Goal: Navigation & Orientation: Find specific page/section

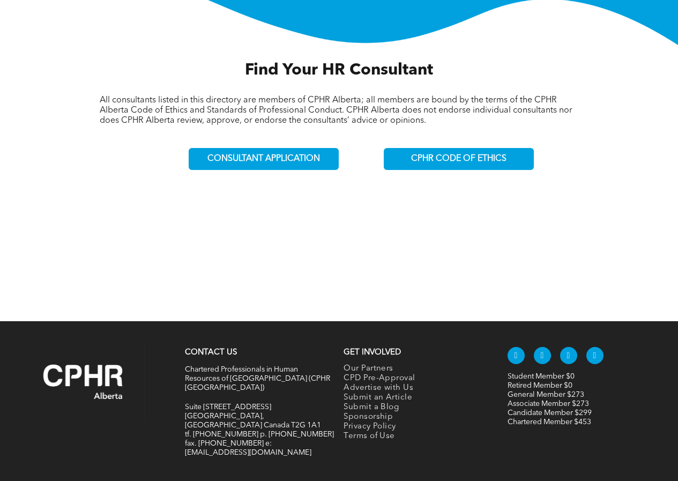
scroll to position [353, 0]
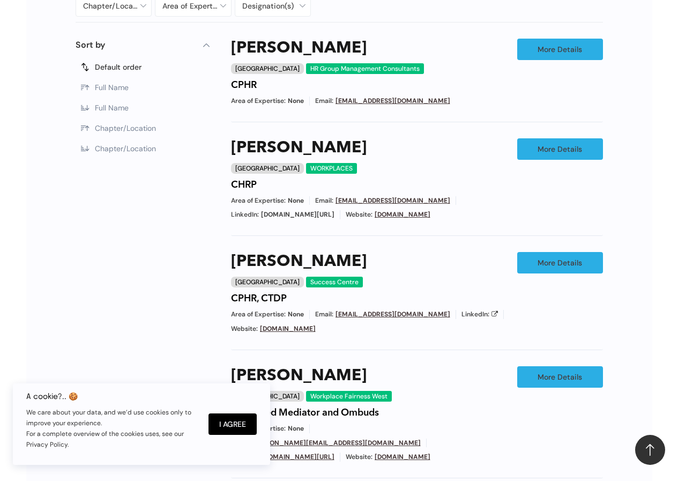
scroll to position [566, 0]
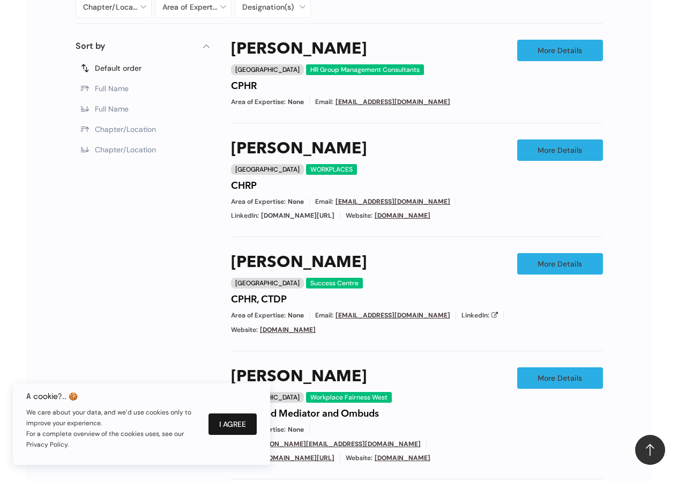
click at [238, 426] on button "I Agree" at bounding box center [233, 423] width 48 height 21
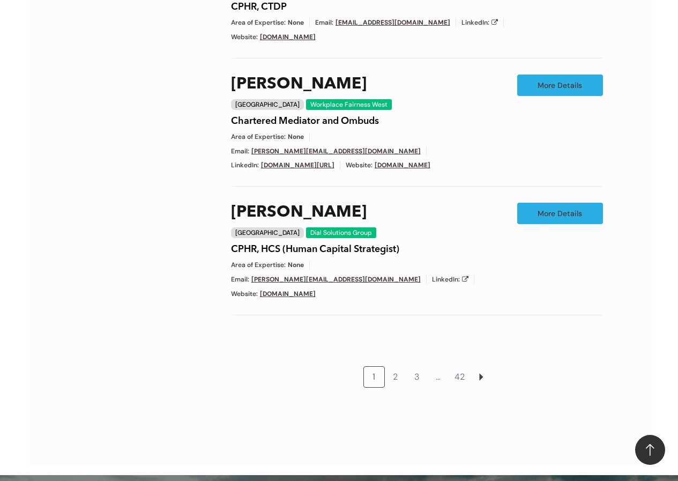
scroll to position [858, 0]
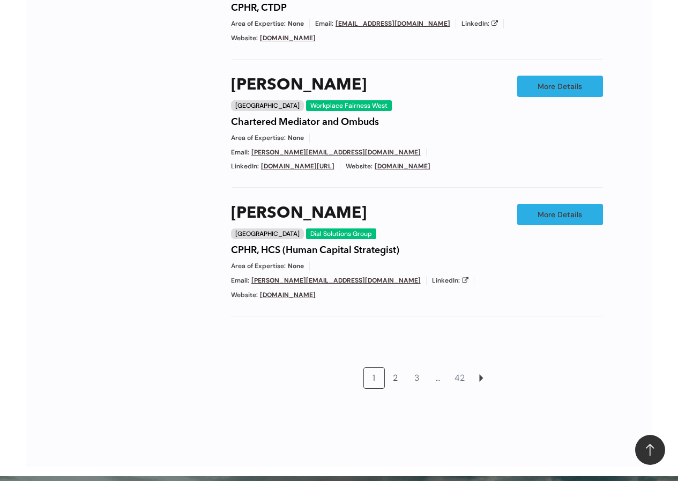
click at [394, 369] on link "2" at bounding box center [396, 378] width 20 height 20
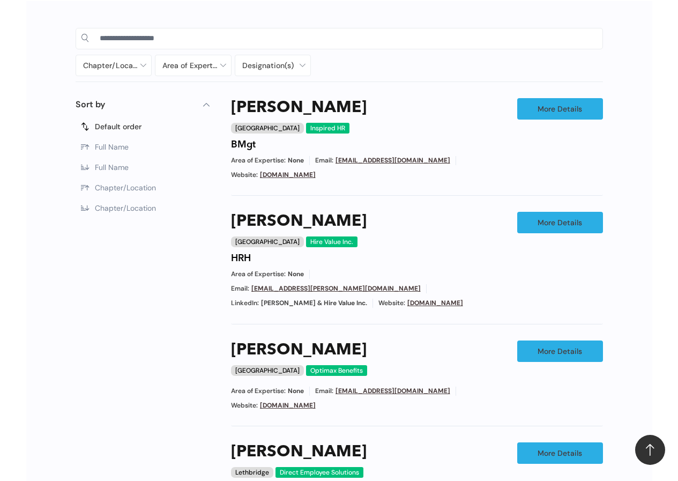
scroll to position [1017, 0]
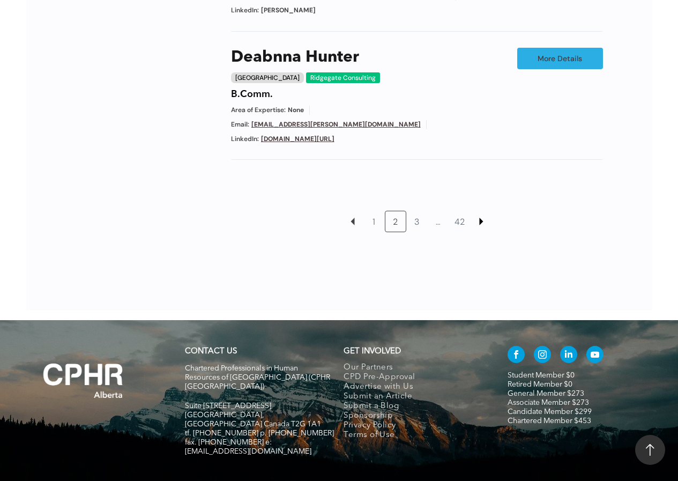
click at [484, 211] on link at bounding box center [481, 221] width 20 height 20
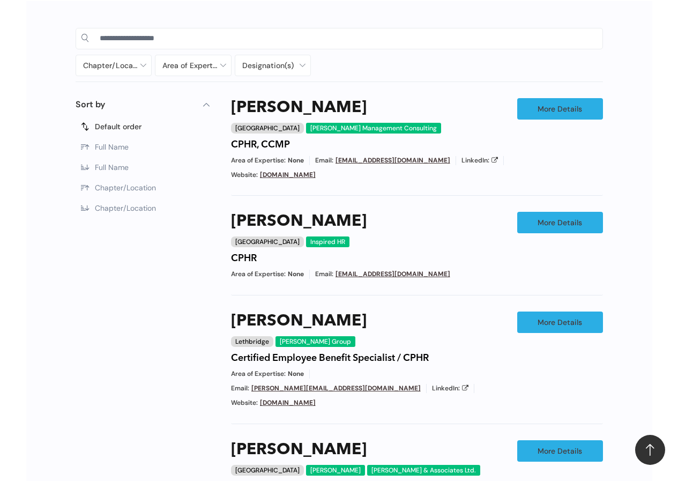
scroll to position [1013, 0]
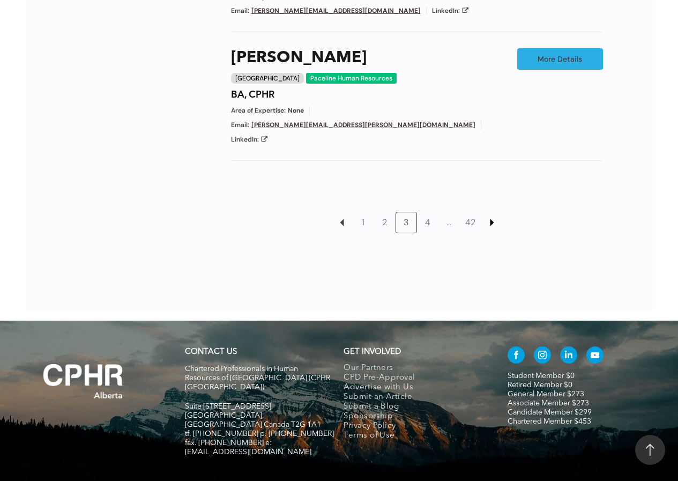
click at [492, 212] on link at bounding box center [492, 222] width 20 height 20
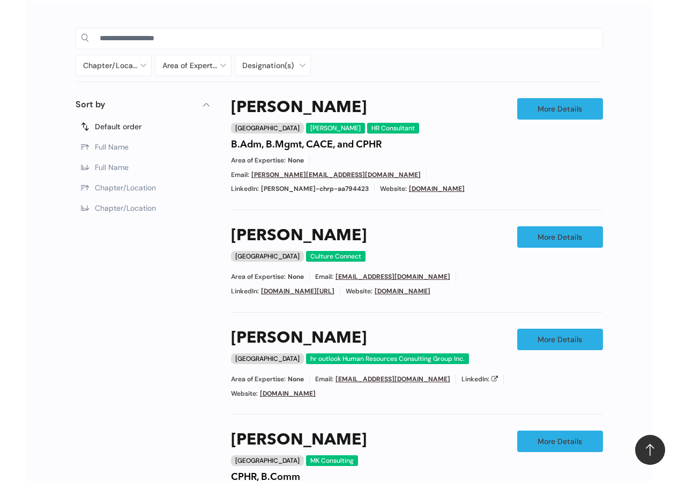
scroll to position [991, 0]
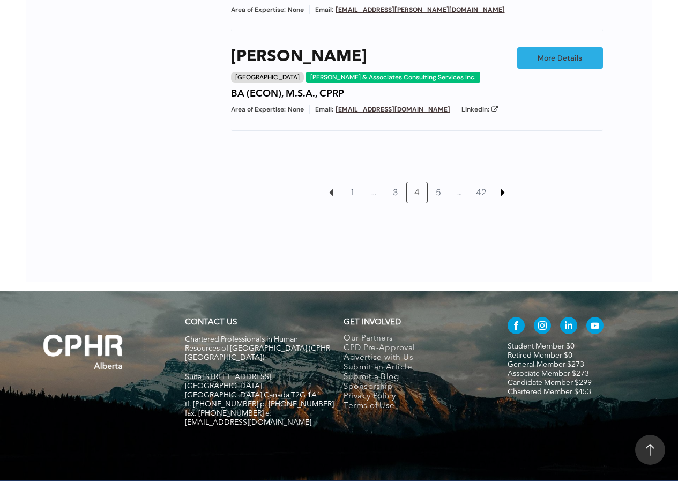
click at [502, 182] on link at bounding box center [503, 192] width 20 height 20
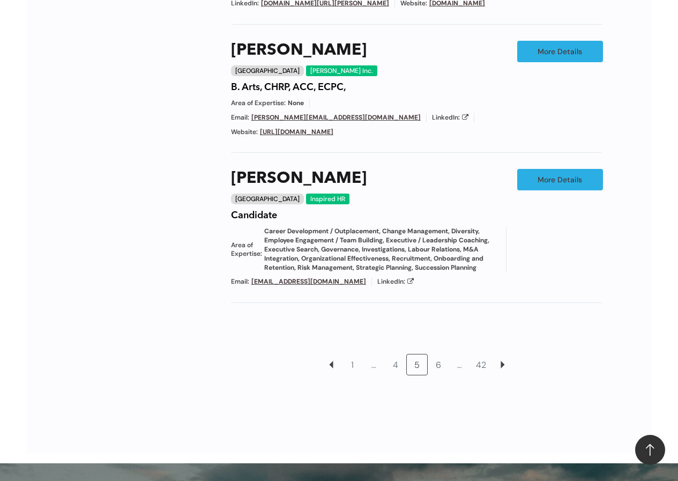
scroll to position [1176, 0]
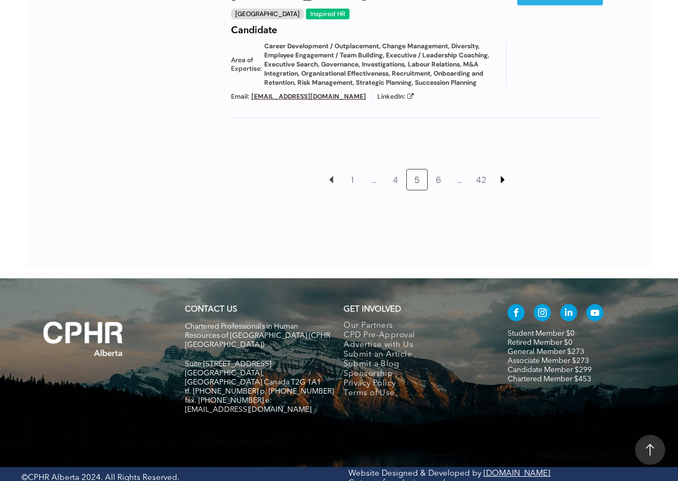
click at [503, 172] on link at bounding box center [503, 179] width 20 height 20
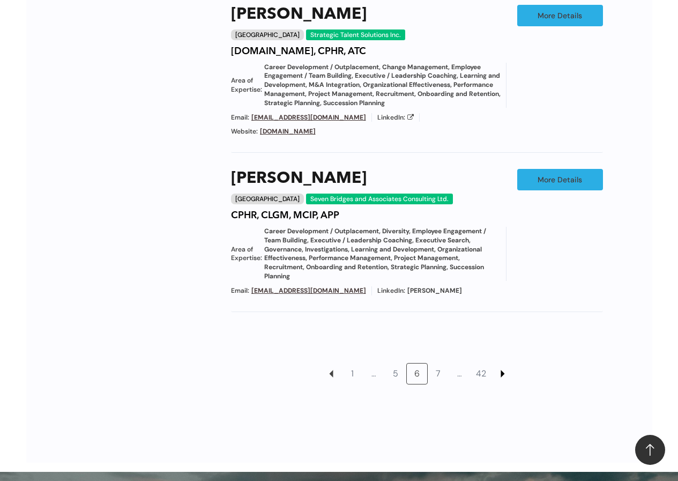
scroll to position [1195, 0]
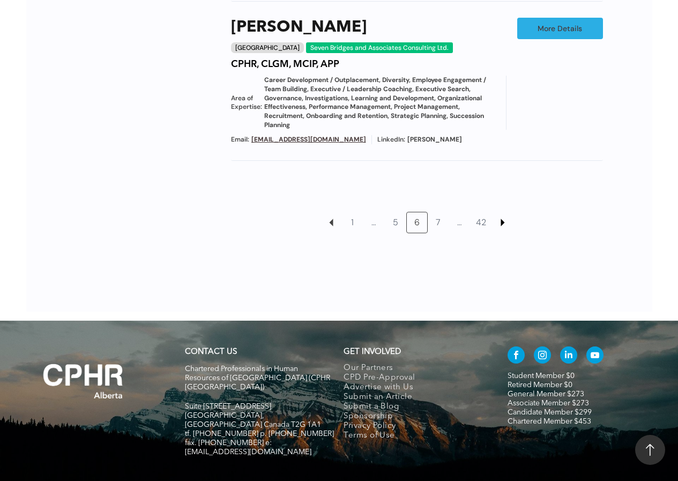
click at [505, 212] on link at bounding box center [503, 222] width 20 height 20
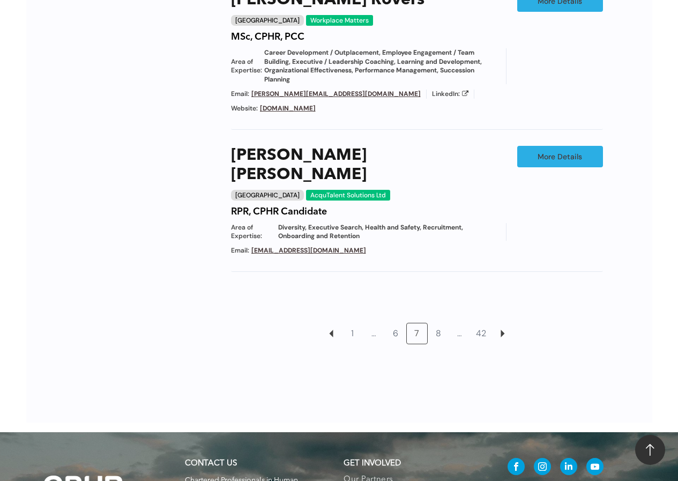
scroll to position [1188, 0]
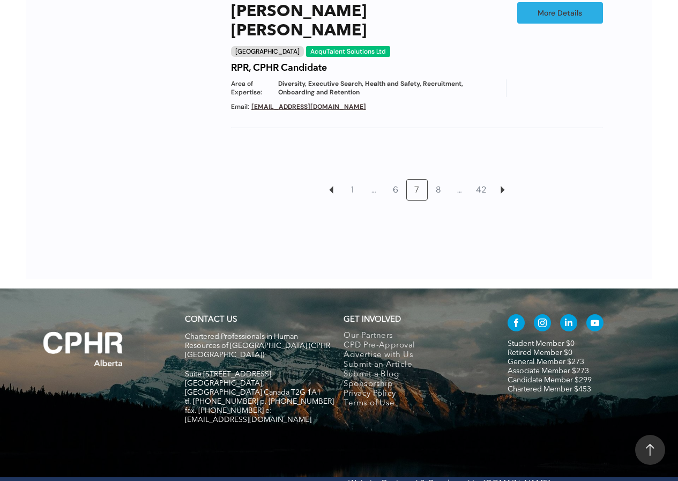
click at [490, 239] on div at bounding box center [339, 246] width 549 height 65
click at [374, 180] on link "…" at bounding box center [374, 190] width 20 height 20
click at [395, 180] on link "6" at bounding box center [396, 190] width 20 height 20
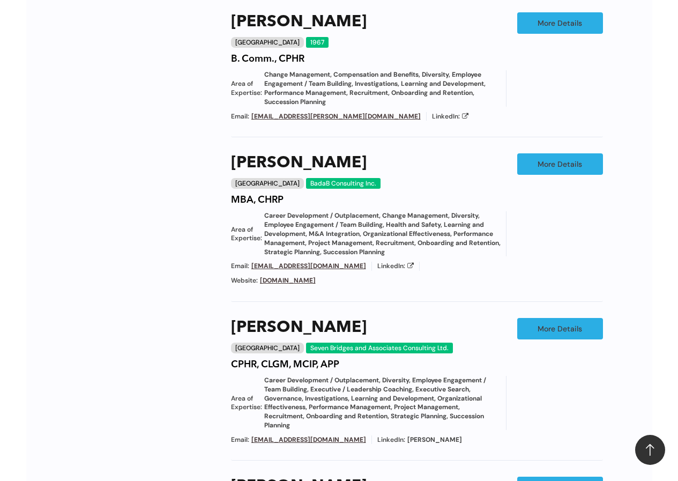
scroll to position [1195, 0]
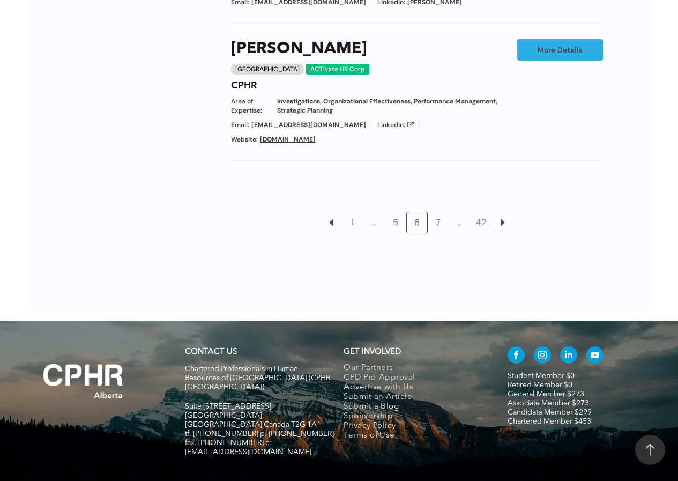
click at [394, 212] on link "5" at bounding box center [396, 222] width 20 height 20
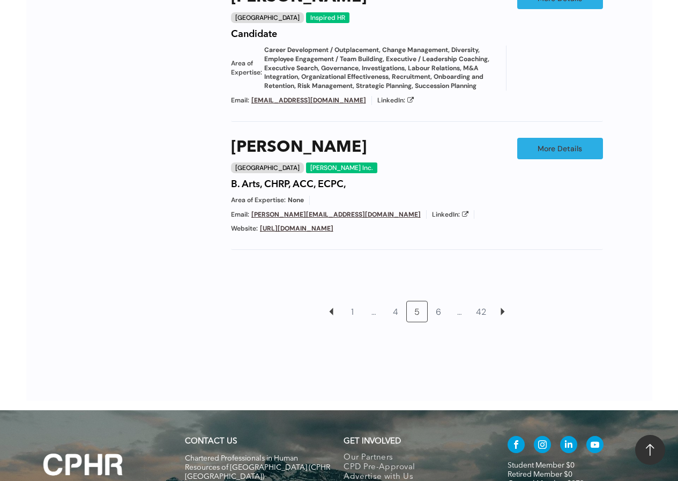
scroll to position [1176, 0]
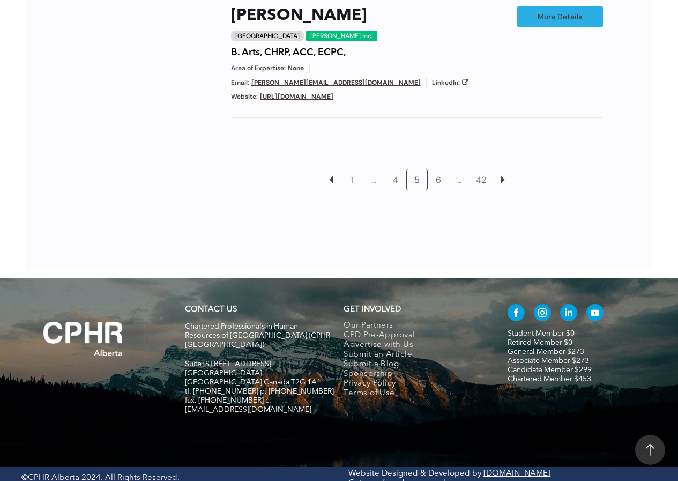
click at [486, 228] on div at bounding box center [339, 236] width 549 height 65
click at [395, 177] on link "4" at bounding box center [396, 179] width 20 height 20
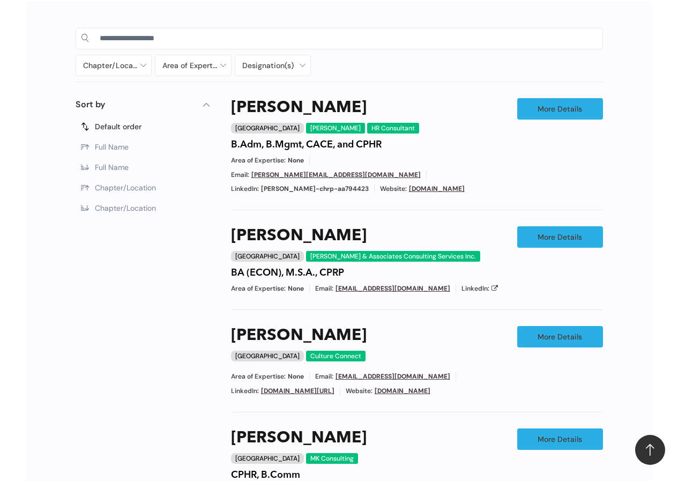
scroll to position [991, 0]
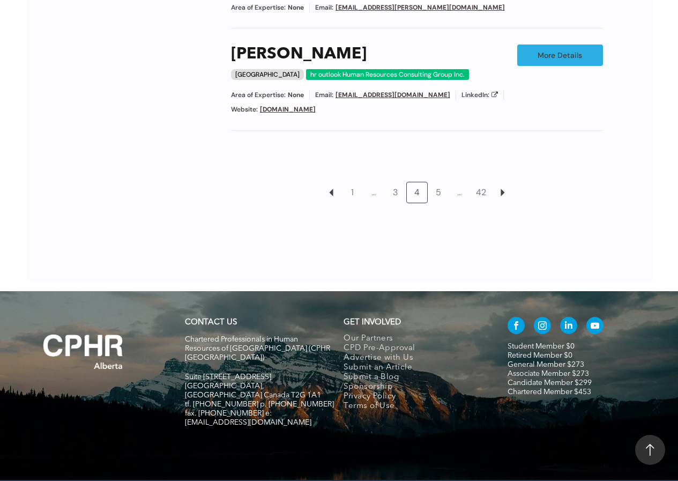
click at [486, 248] on div at bounding box center [339, 249] width 549 height 65
click at [437, 182] on link "5" at bounding box center [438, 192] width 20 height 20
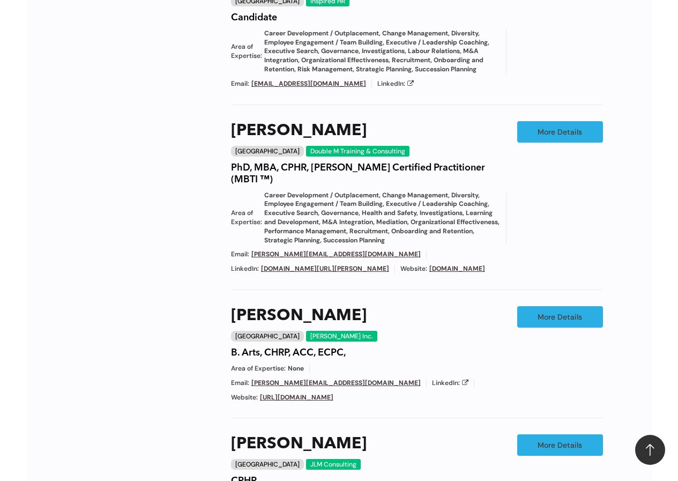
scroll to position [990, 0]
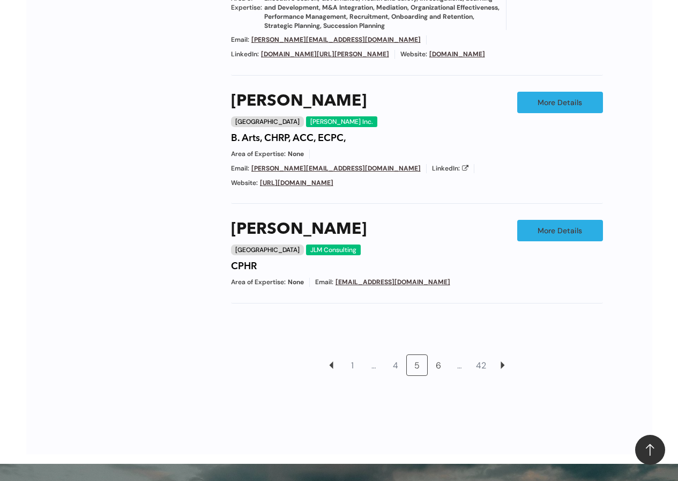
click at [436, 360] on link "6" at bounding box center [438, 365] width 20 height 20
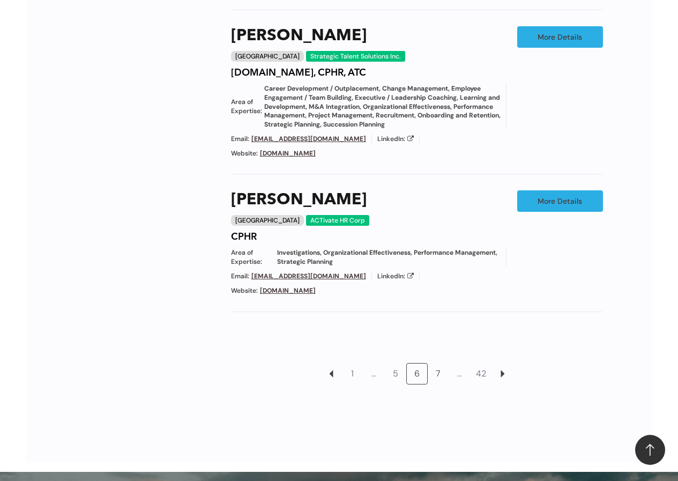
click at [439, 364] on link "7" at bounding box center [438, 374] width 20 height 20
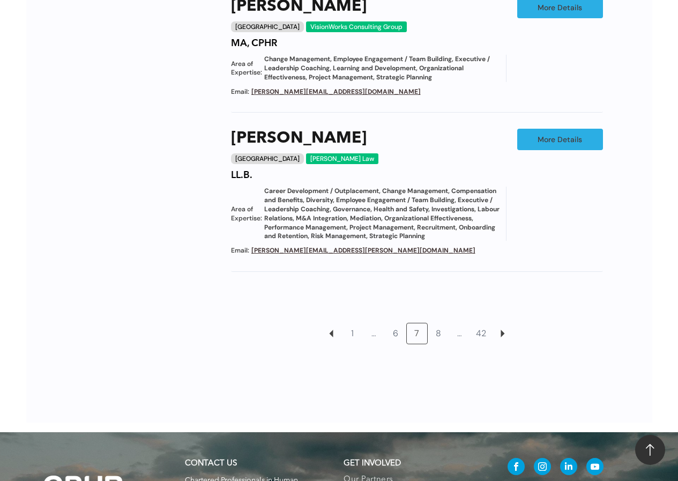
drag, startPoint x: 439, startPoint y: 320, endPoint x: 450, endPoint y: 332, distance: 16.3
click at [439, 323] on link "8" at bounding box center [438, 333] width 20 height 20
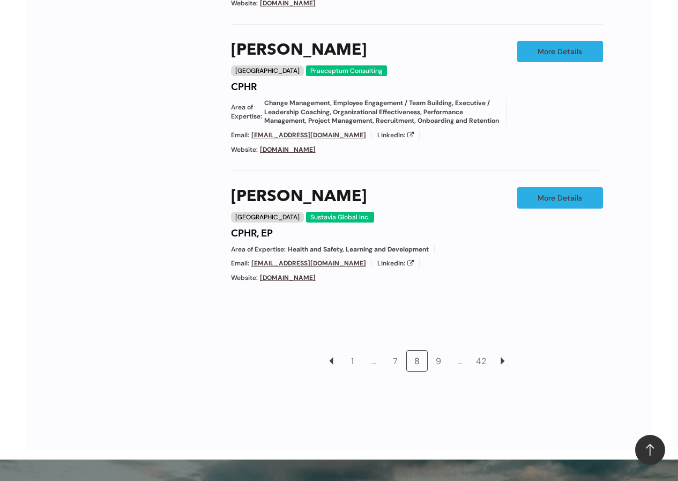
scroll to position [1215, 0]
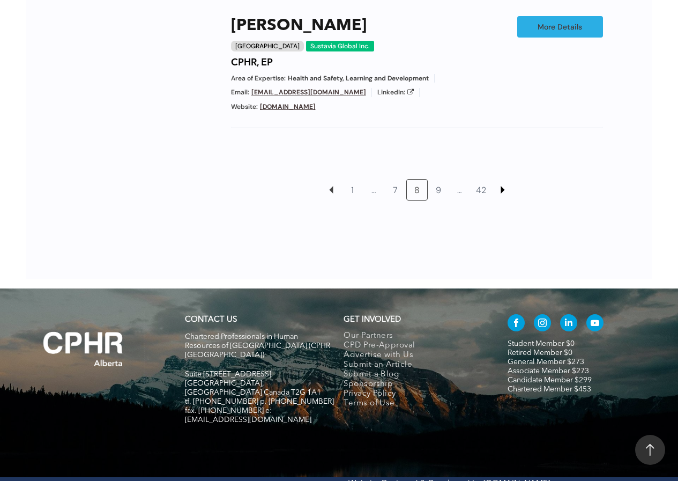
click at [503, 180] on link at bounding box center [503, 190] width 20 height 20
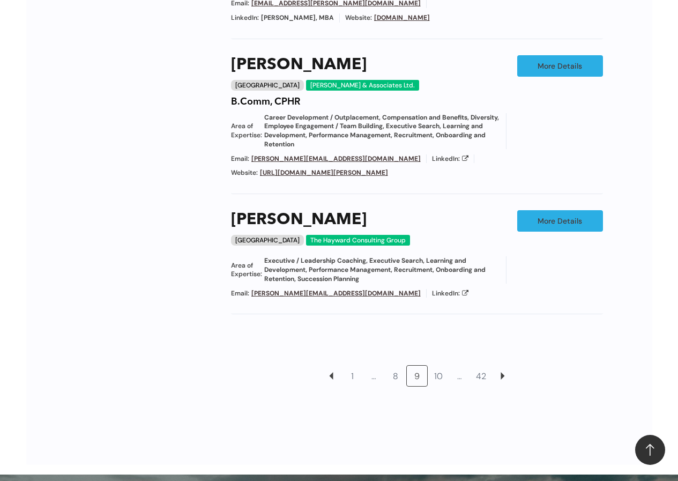
scroll to position [1236, 0]
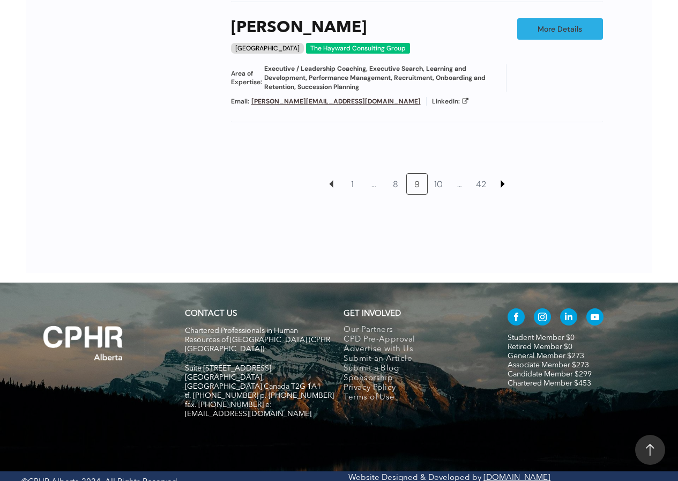
click at [502, 174] on link at bounding box center [503, 184] width 20 height 20
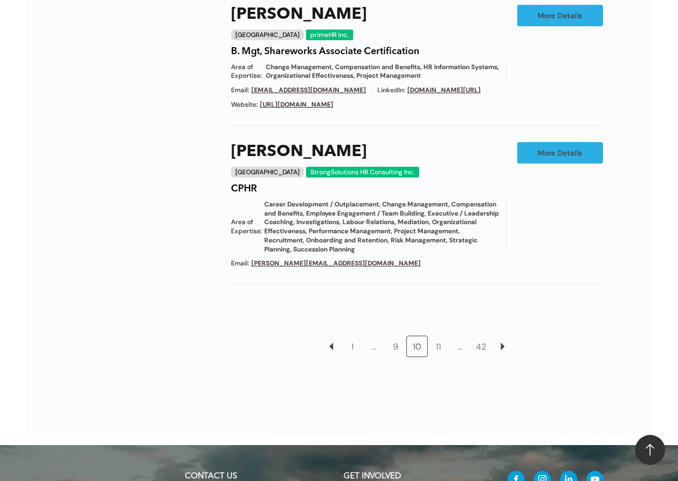
scroll to position [1220, 0]
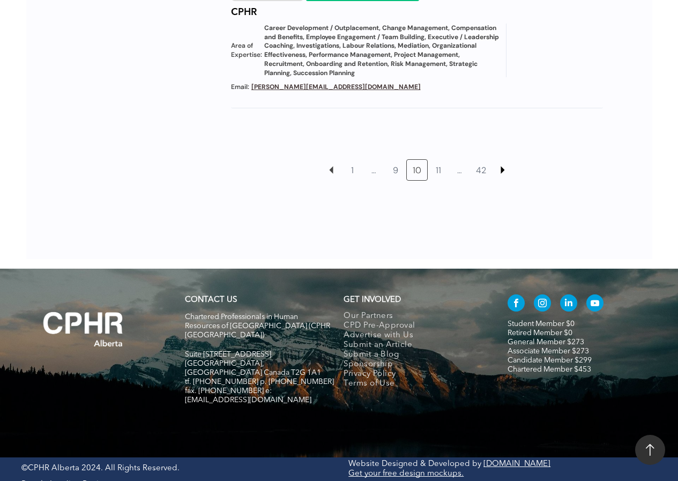
click at [503, 174] on link at bounding box center [503, 170] width 20 height 20
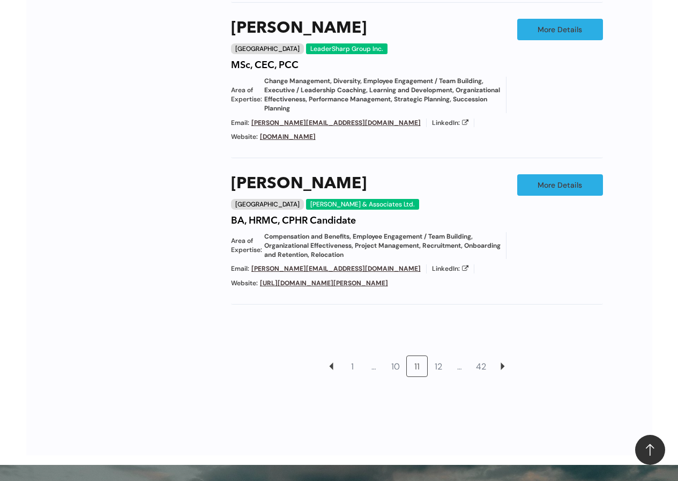
scroll to position [1211, 0]
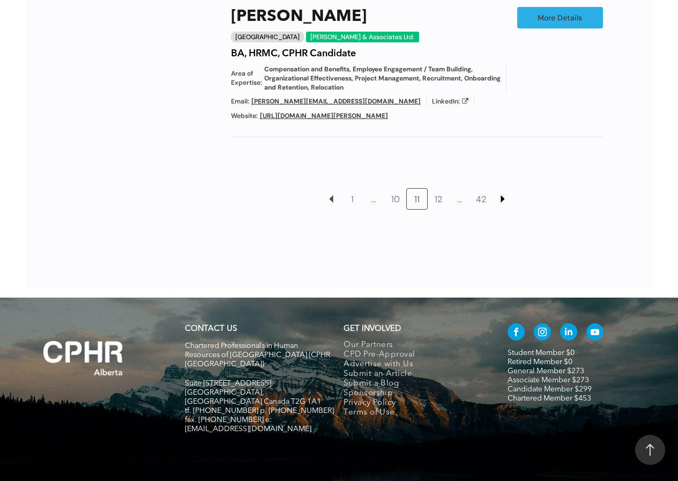
click at [502, 189] on link at bounding box center [503, 199] width 20 height 20
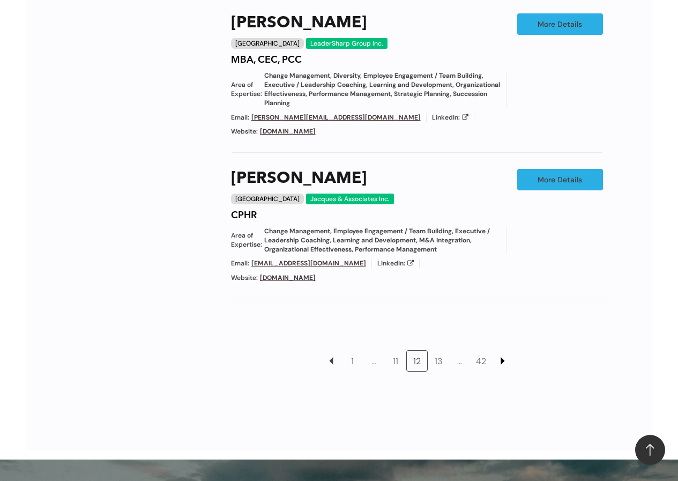
scroll to position [1182, 0]
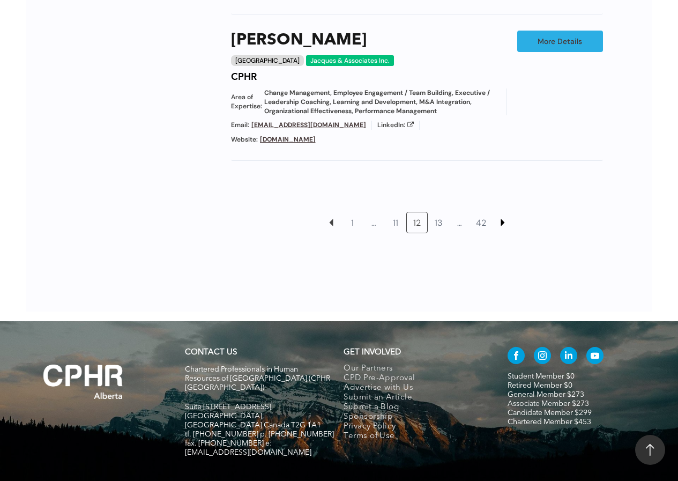
click at [502, 212] on link at bounding box center [503, 222] width 20 height 20
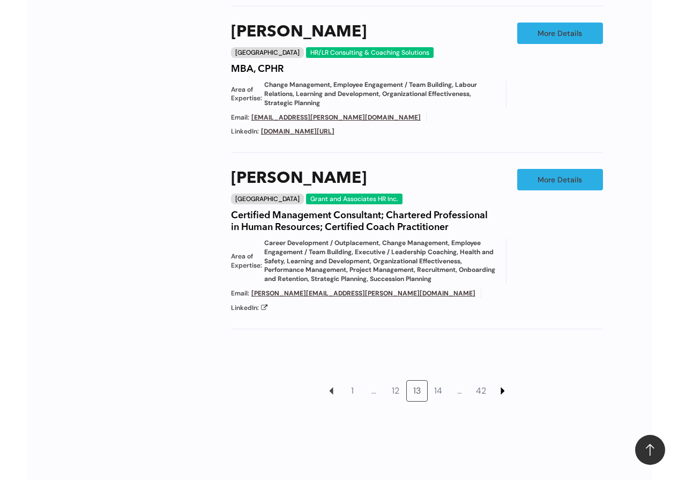
scroll to position [1212, 0]
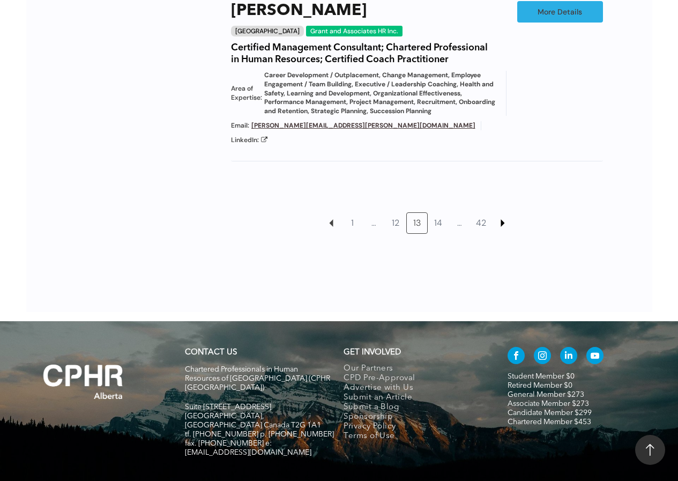
click at [502, 213] on link at bounding box center [503, 223] width 20 height 20
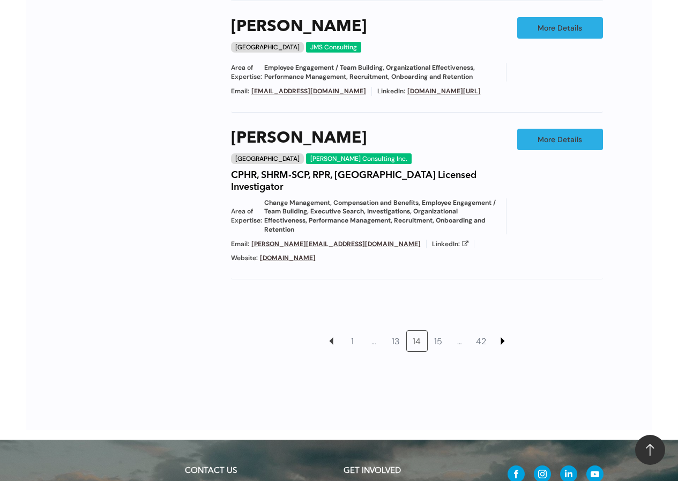
scroll to position [1166, 0]
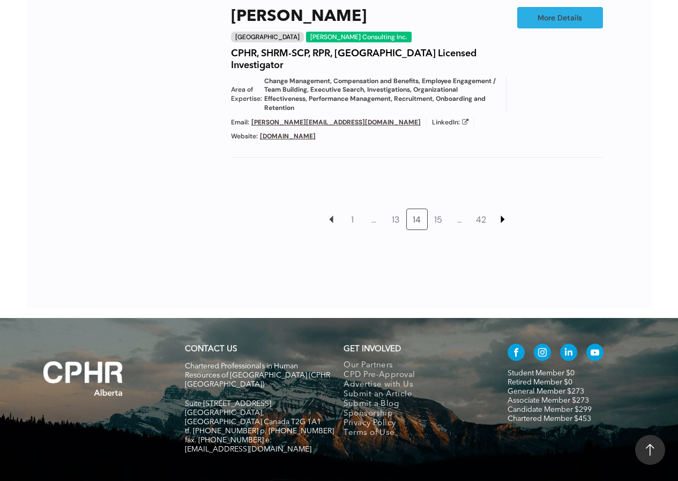
click at [502, 209] on link at bounding box center [503, 219] width 20 height 20
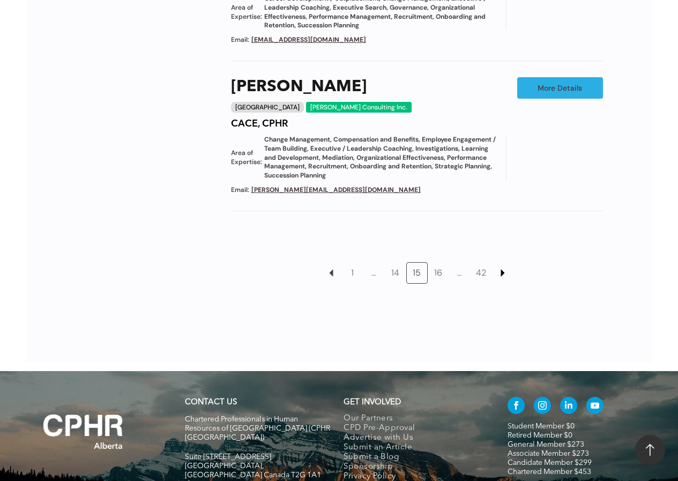
scroll to position [1137, 0]
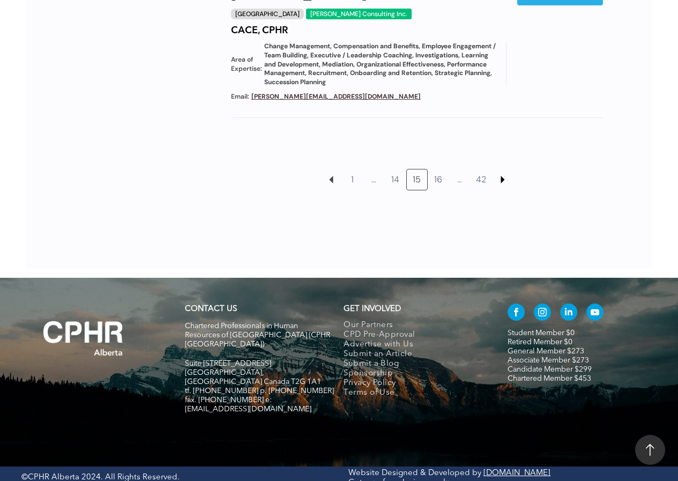
click at [502, 175] on link at bounding box center [503, 179] width 20 height 20
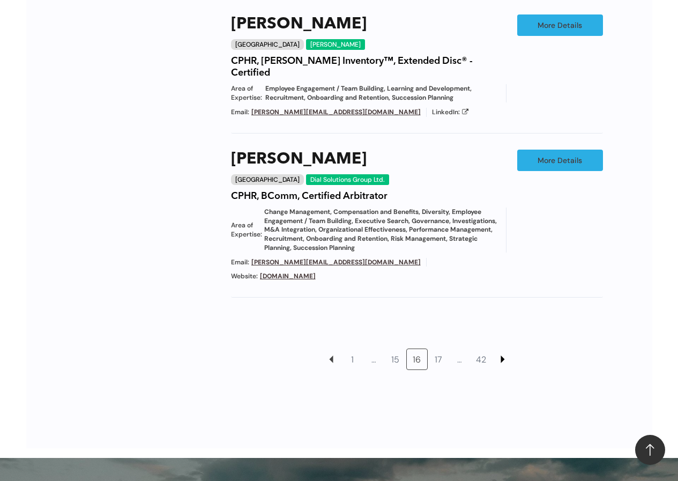
scroll to position [1197, 0]
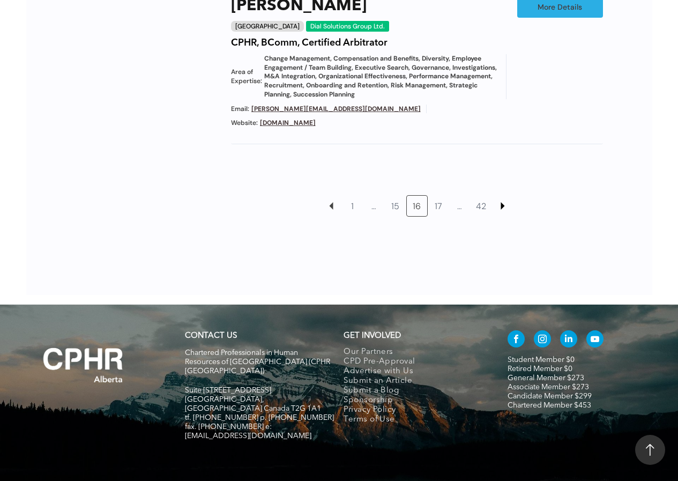
click at [502, 196] on link at bounding box center [503, 206] width 20 height 20
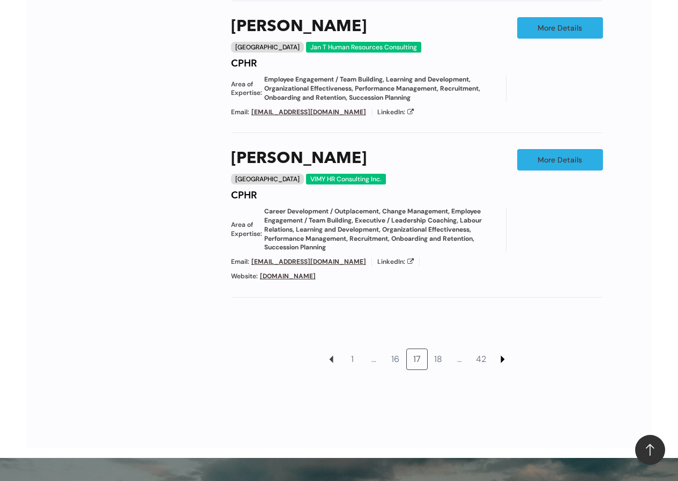
scroll to position [1195, 0]
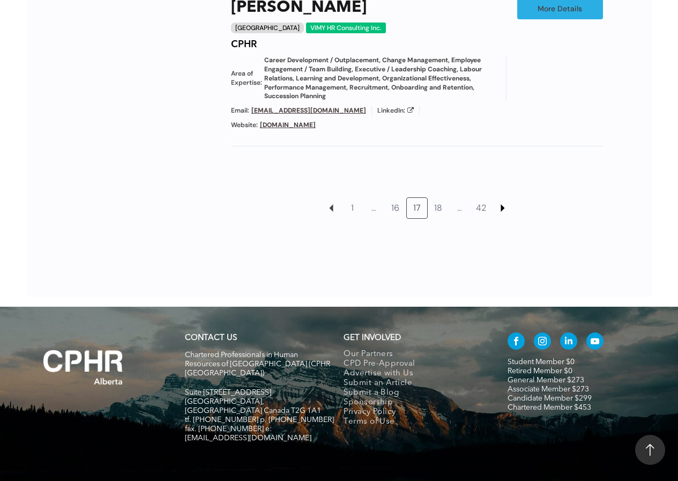
click at [502, 198] on link at bounding box center [503, 208] width 20 height 20
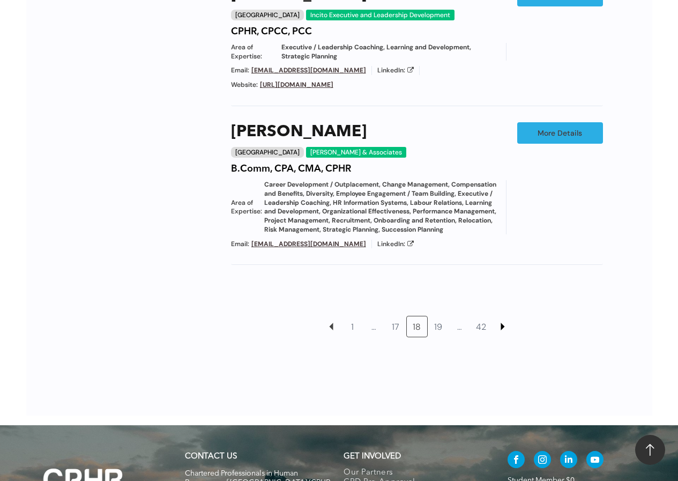
scroll to position [1210, 0]
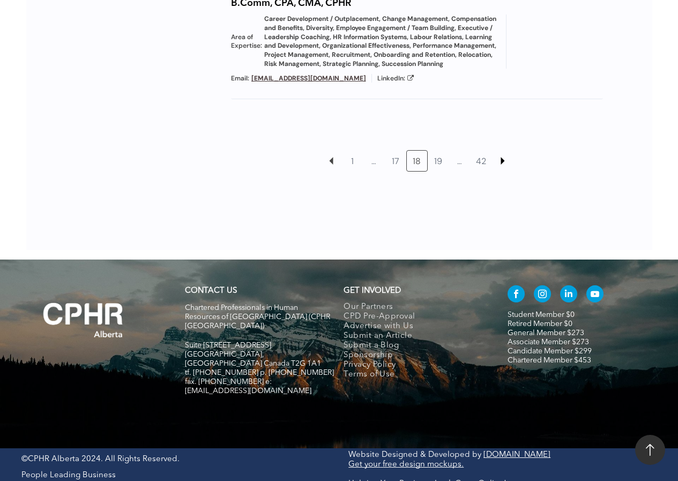
click at [502, 171] on link at bounding box center [503, 161] width 20 height 20
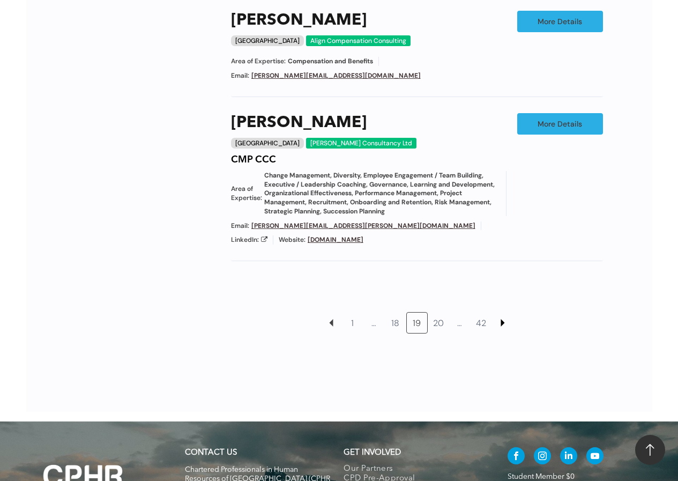
scroll to position [1154, 0]
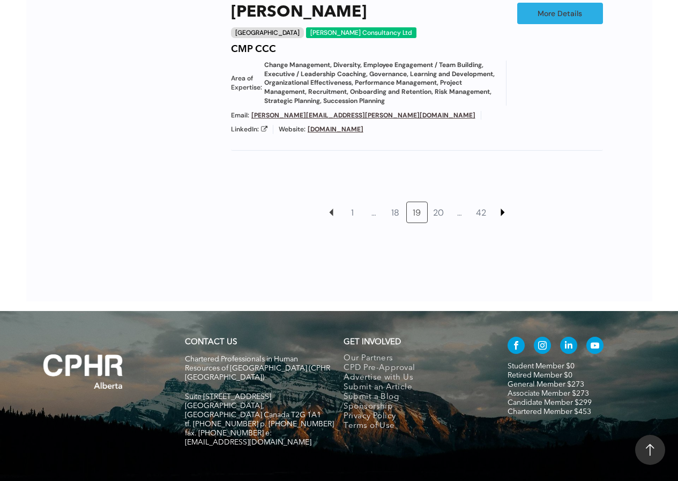
click at [502, 202] on link at bounding box center [503, 212] width 20 height 20
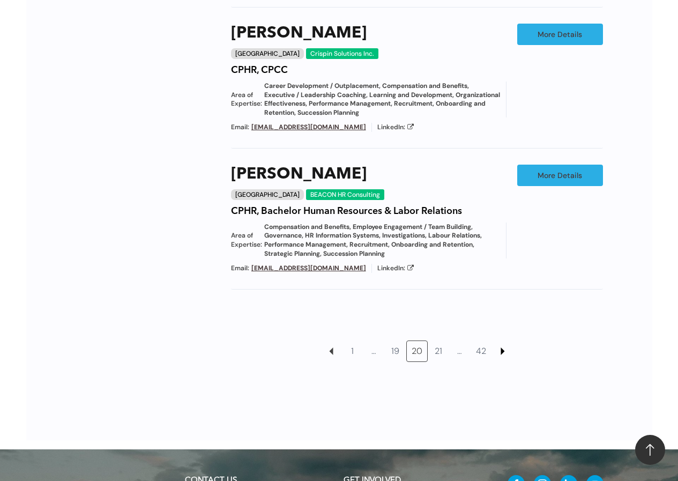
scroll to position [1216, 0]
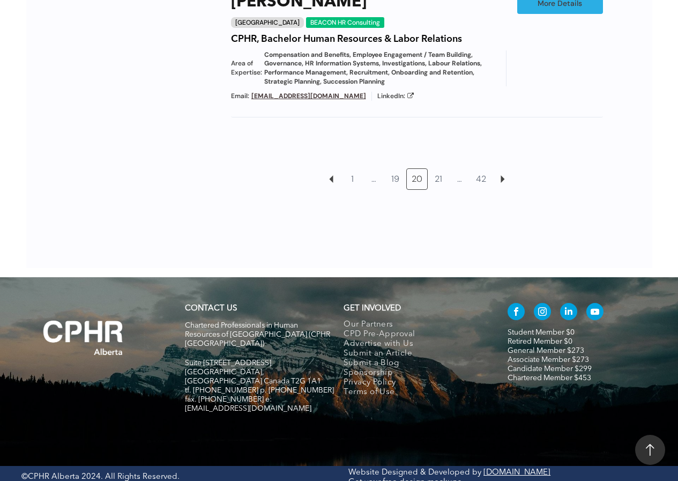
click at [523, 233] on div at bounding box center [339, 235] width 549 height 65
click at [533, 244] on div at bounding box center [339, 235] width 549 height 65
click at [432, 179] on link "21" at bounding box center [438, 179] width 20 height 20
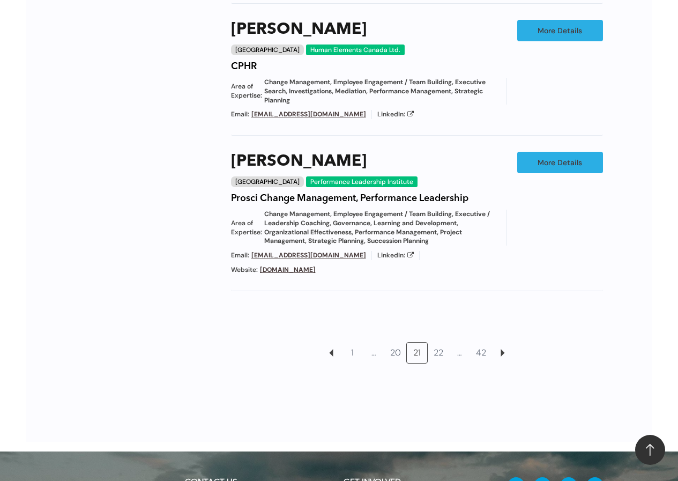
scroll to position [1207, 0]
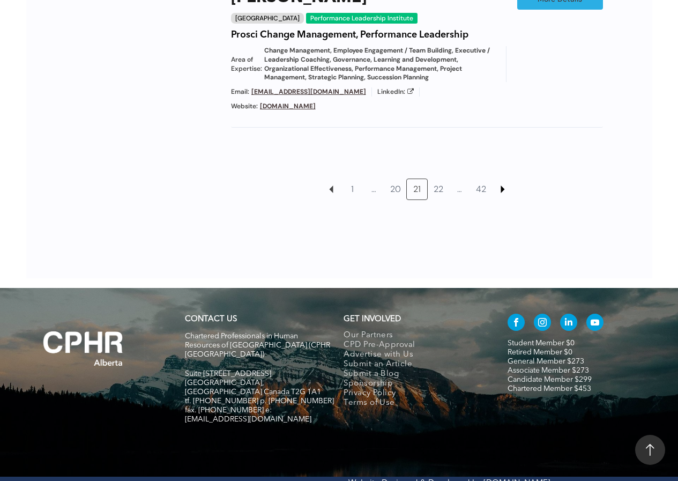
click at [503, 179] on link at bounding box center [503, 189] width 20 height 20
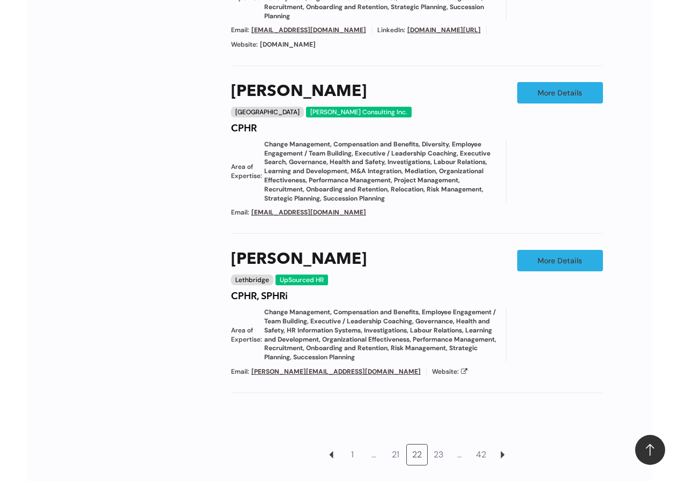
scroll to position [1314, 0]
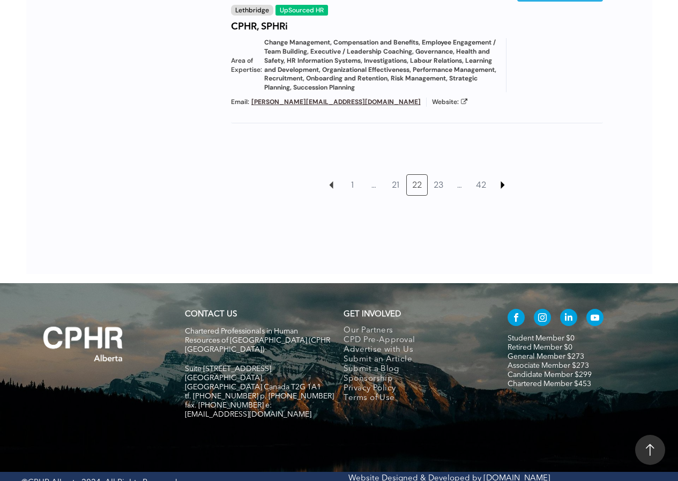
click at [503, 180] on link at bounding box center [503, 185] width 20 height 20
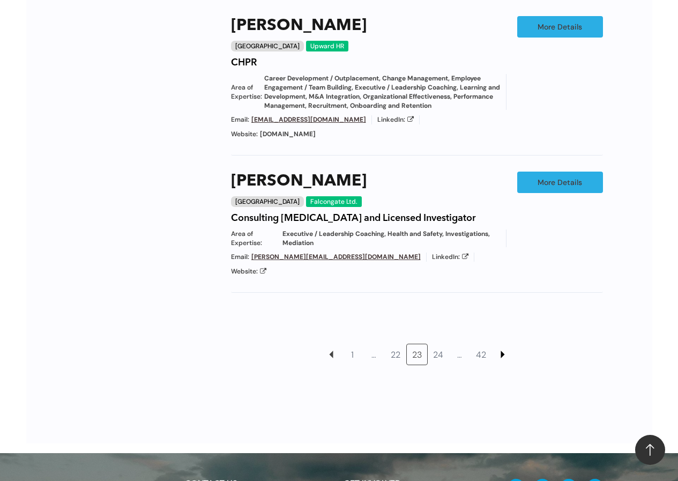
scroll to position [1205, 0]
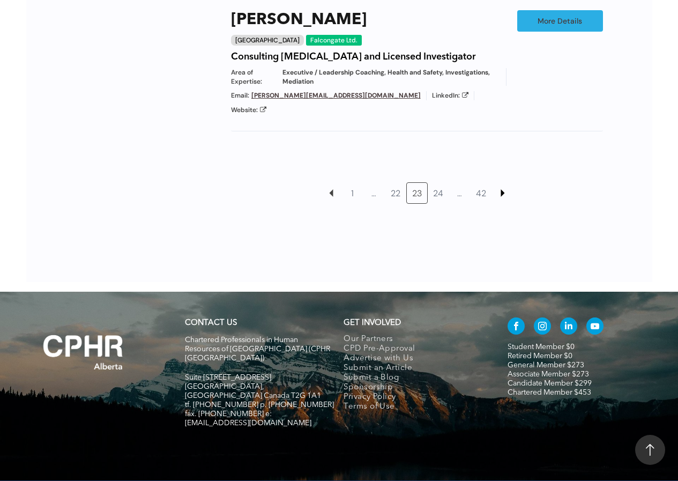
click at [496, 183] on link at bounding box center [503, 193] width 20 height 20
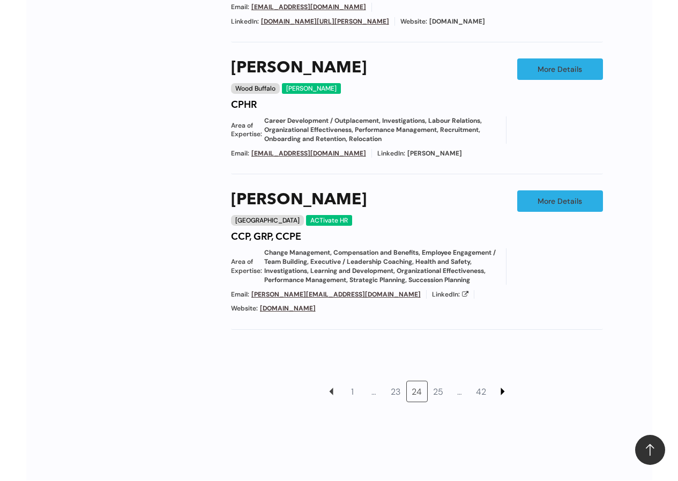
scroll to position [1298, 0]
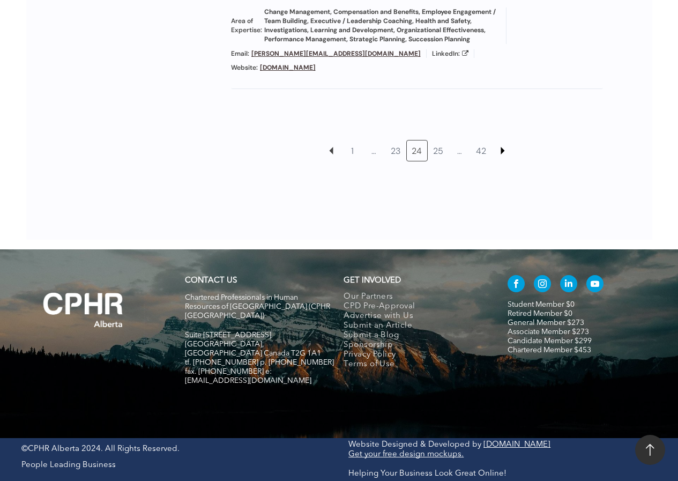
click at [500, 161] on link at bounding box center [503, 150] width 20 height 20
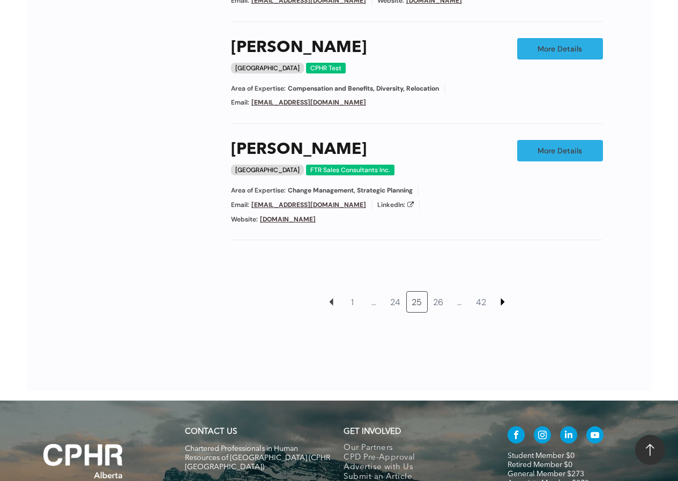
scroll to position [1172, 0]
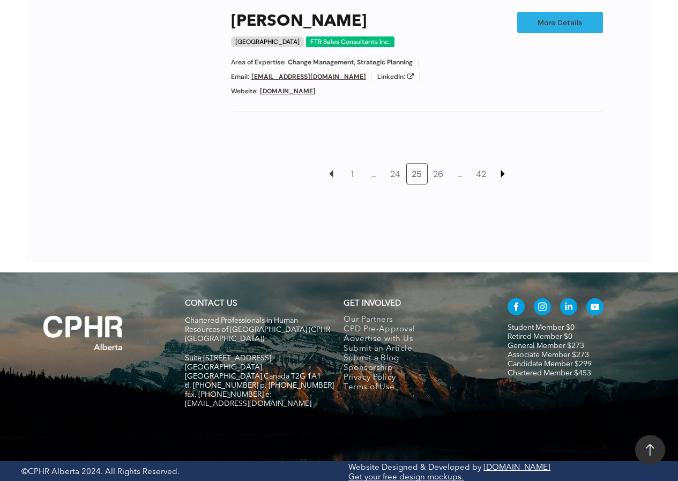
click at [500, 175] on link at bounding box center [503, 174] width 20 height 20
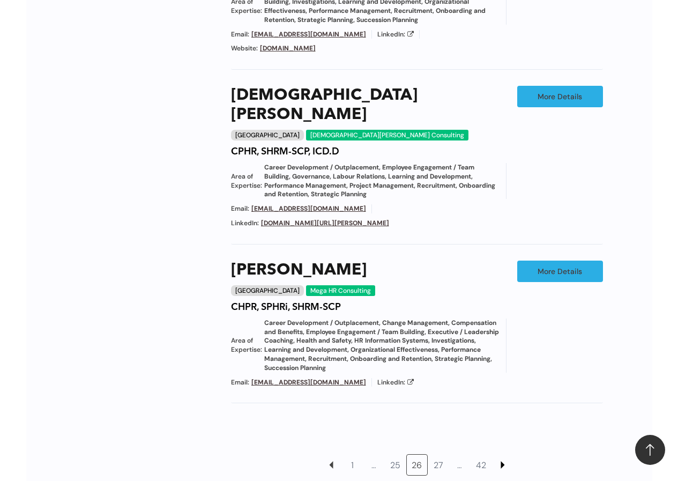
scroll to position [1296, 0]
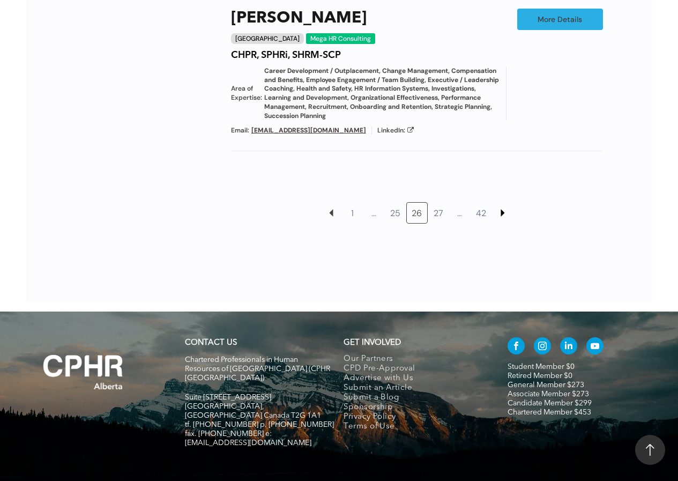
click at [503, 203] on link at bounding box center [503, 213] width 20 height 20
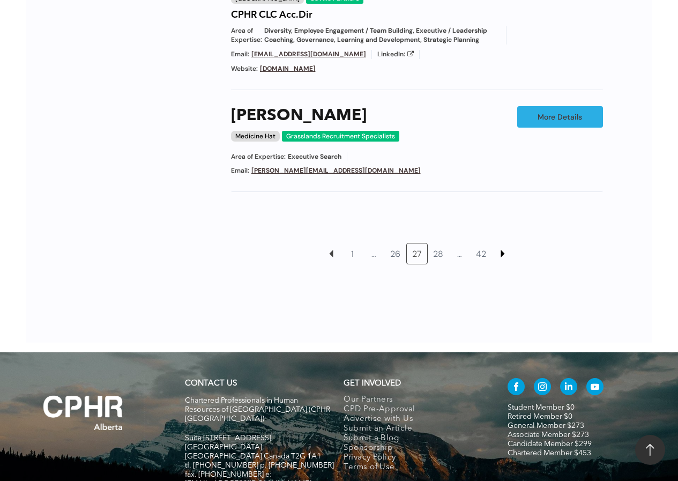
scroll to position [1062, 0]
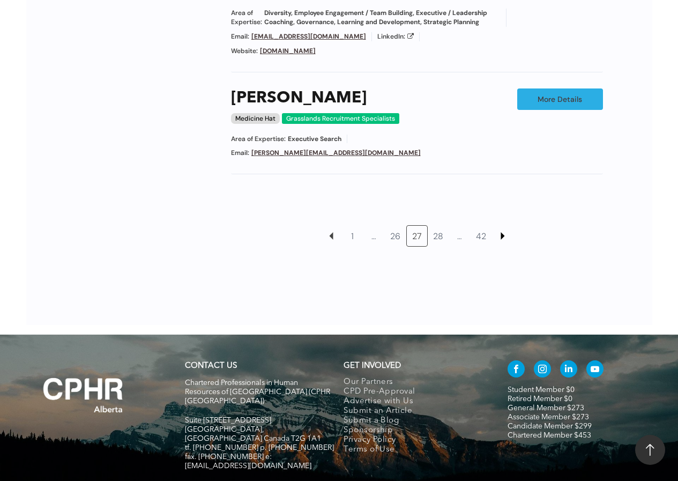
click at [503, 226] on link at bounding box center [503, 236] width 20 height 20
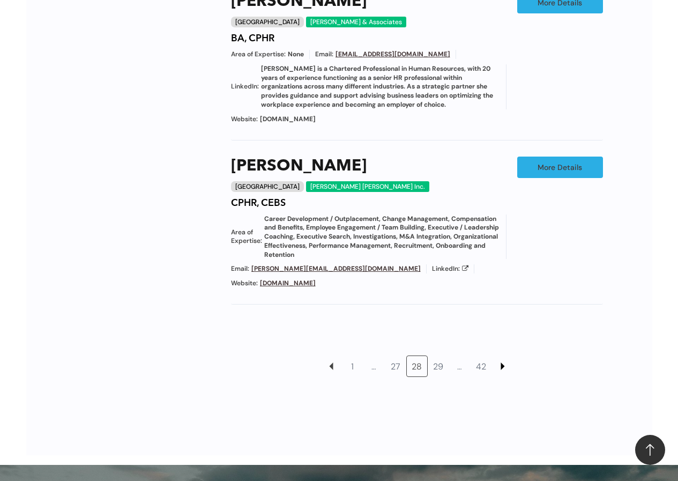
scroll to position [1202, 0]
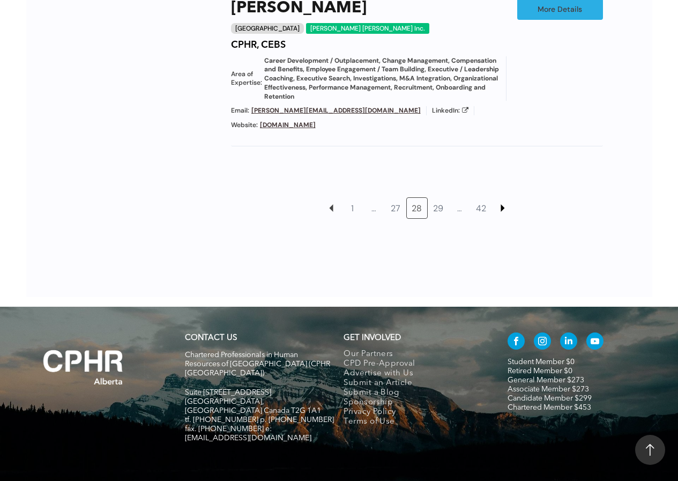
click at [503, 198] on link at bounding box center [503, 208] width 20 height 20
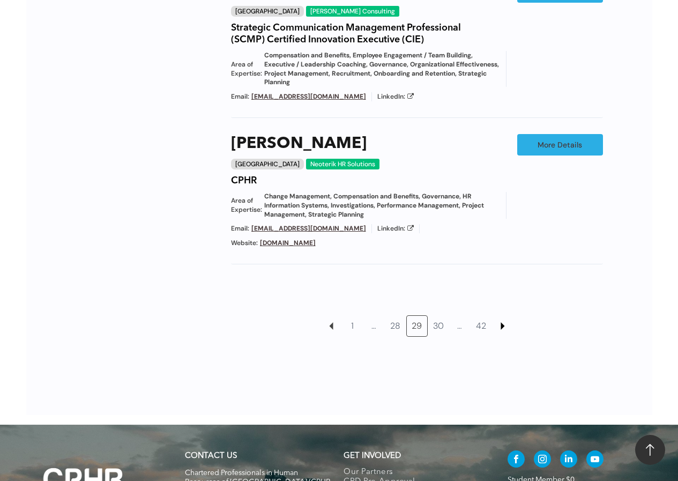
scroll to position [1161, 0]
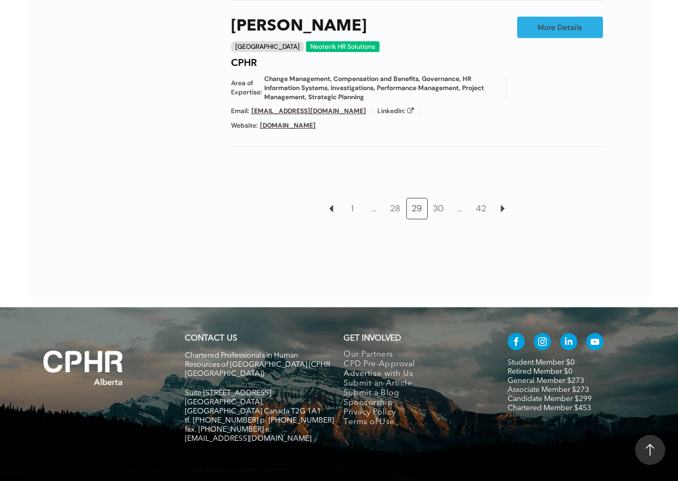
click at [493, 255] on div at bounding box center [339, 265] width 549 height 65
click at [500, 198] on link at bounding box center [503, 208] width 20 height 20
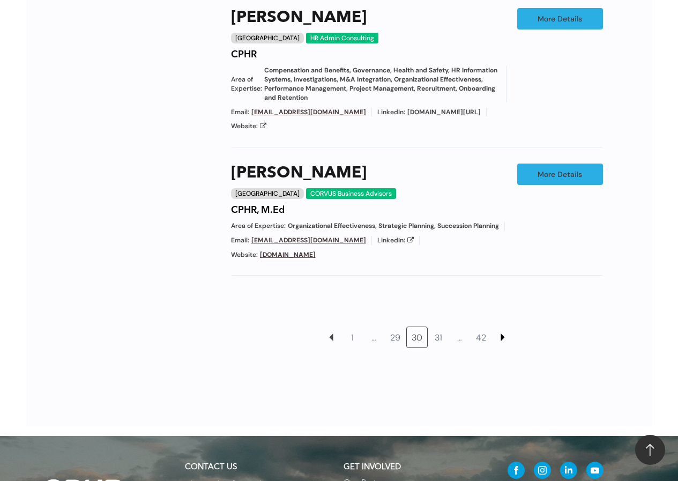
scroll to position [1182, 0]
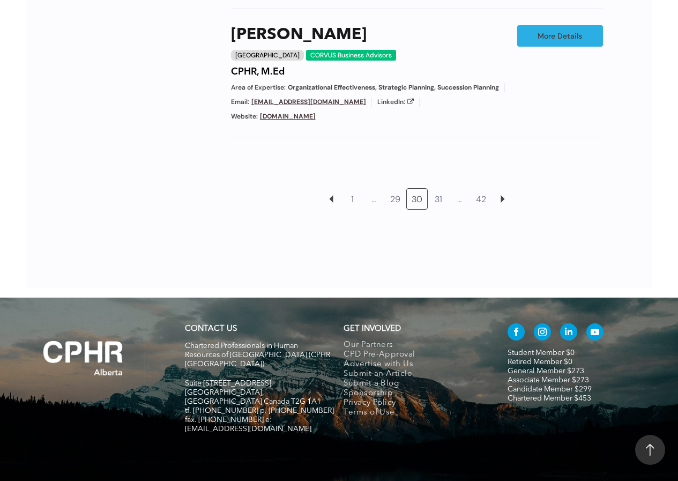
click at [514, 230] on div at bounding box center [339, 255] width 549 height 65
click at [509, 236] on div at bounding box center [339, 255] width 549 height 65
click at [500, 189] on link at bounding box center [503, 199] width 20 height 20
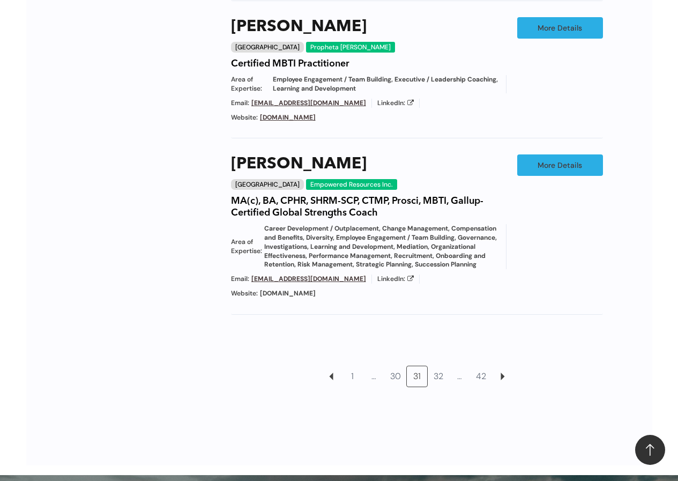
scroll to position [1221, 0]
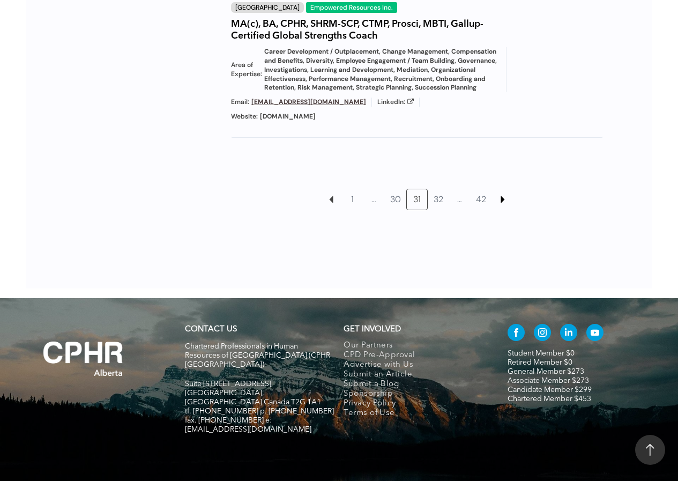
click at [506, 189] on link at bounding box center [503, 199] width 20 height 20
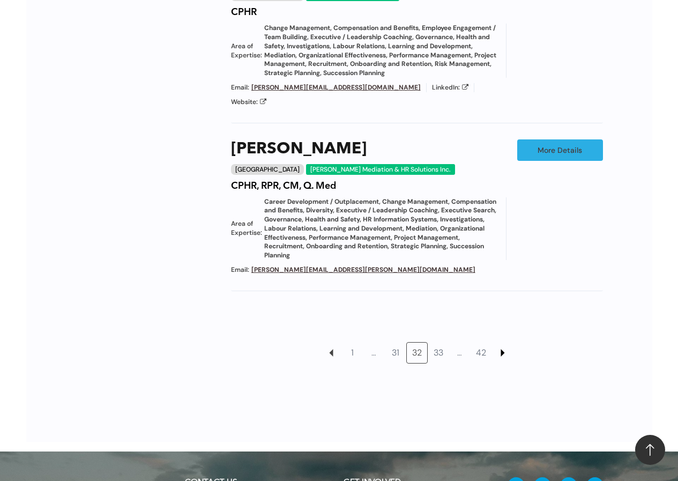
scroll to position [1204, 0]
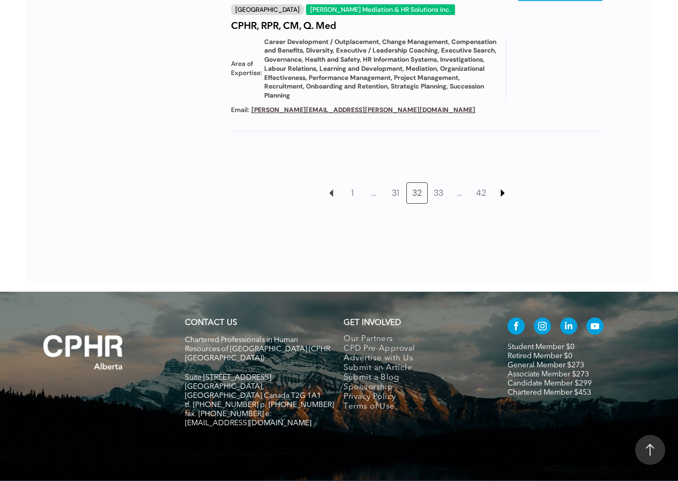
click at [506, 183] on link at bounding box center [503, 193] width 20 height 20
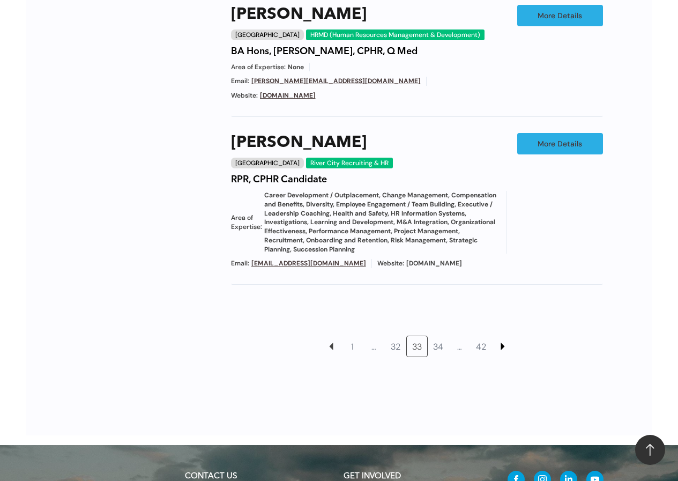
scroll to position [1154, 0]
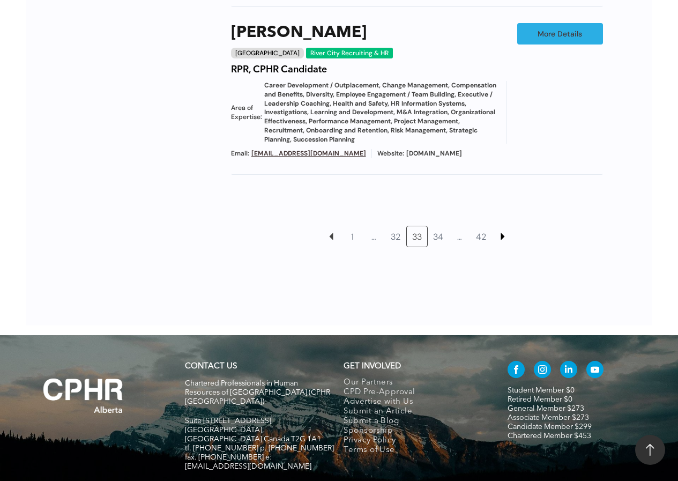
click at [506, 226] on link at bounding box center [503, 236] width 20 height 20
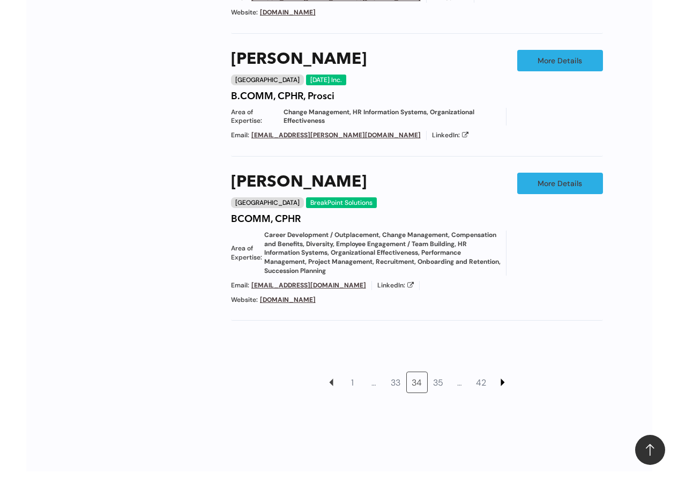
scroll to position [1233, 0]
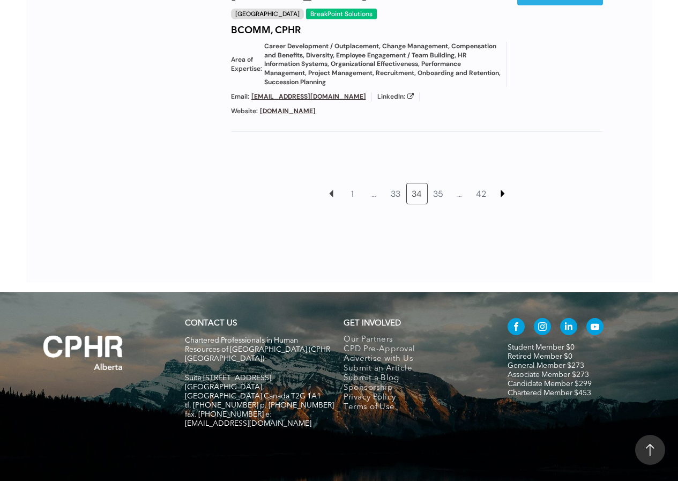
click at [502, 183] on link at bounding box center [503, 193] width 20 height 20
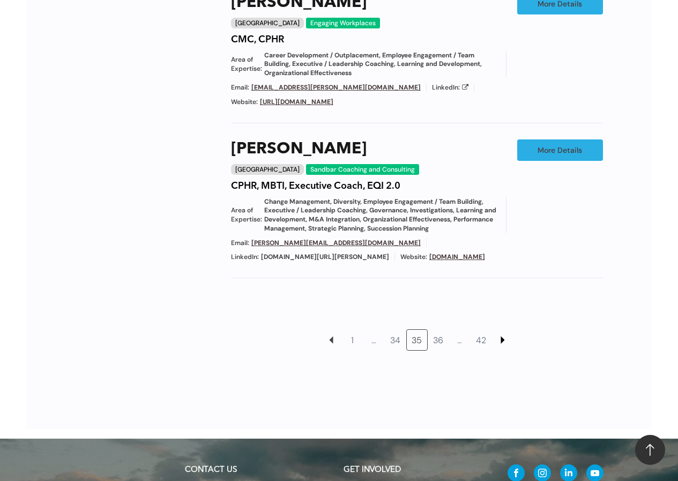
scroll to position [1205, 0]
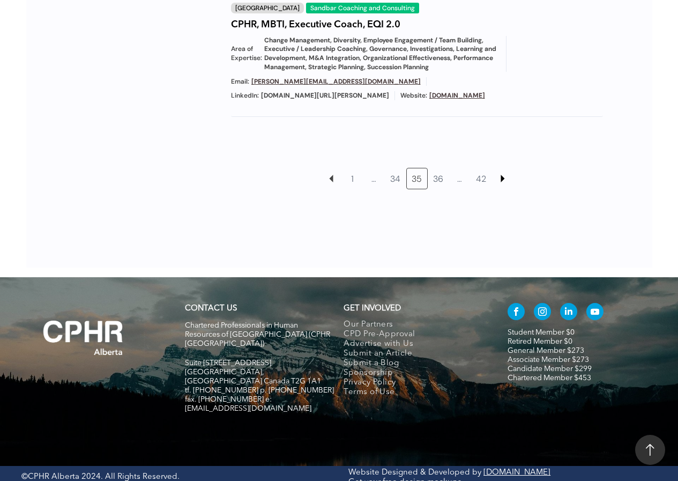
click at [502, 173] on link at bounding box center [503, 178] width 20 height 20
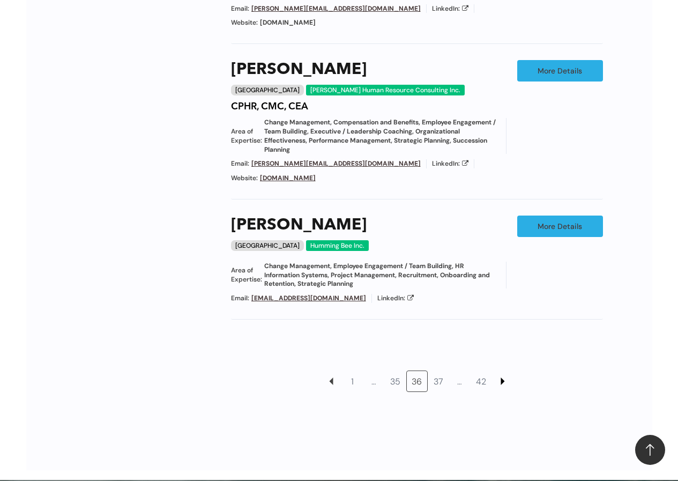
scroll to position [1185, 0]
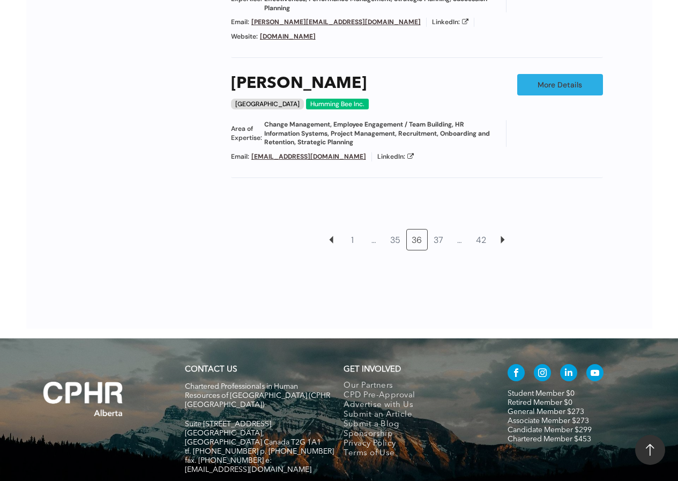
click at [495, 264] on div at bounding box center [339, 296] width 549 height 65
click at [520, 264] on div at bounding box center [339, 296] width 549 height 65
click at [503, 229] on link at bounding box center [503, 239] width 20 height 20
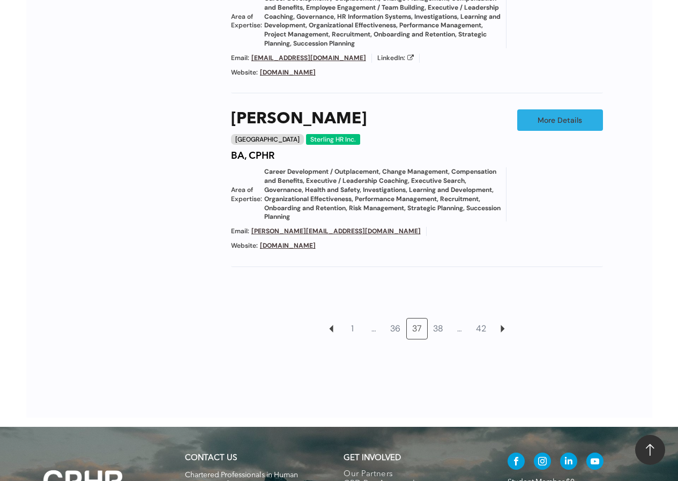
scroll to position [1150, 0]
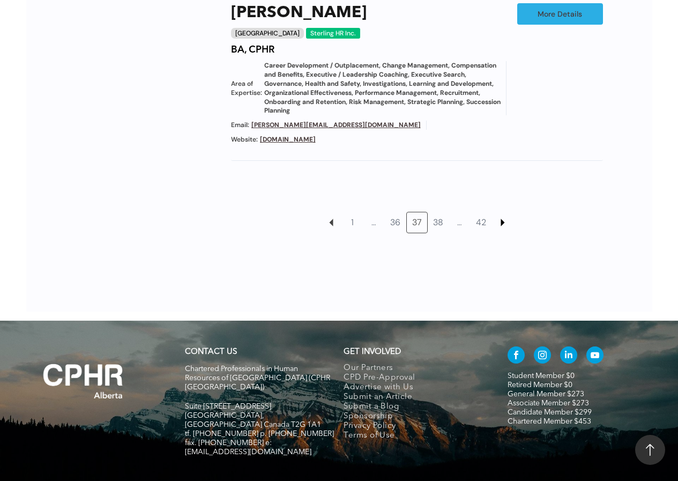
click at [503, 212] on link at bounding box center [503, 222] width 20 height 20
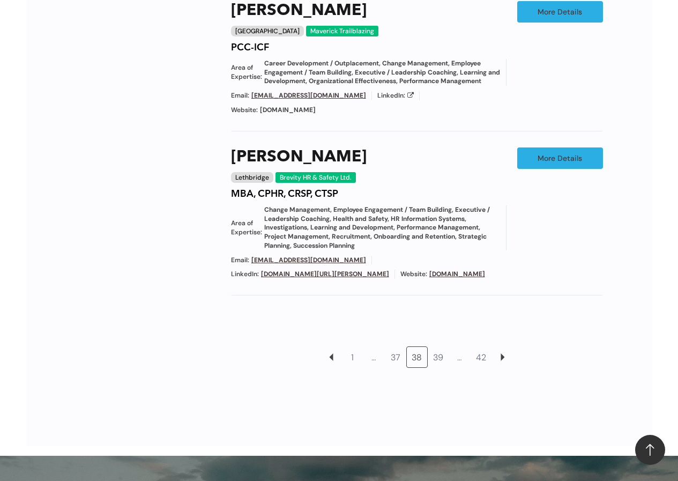
scroll to position [1207, 0]
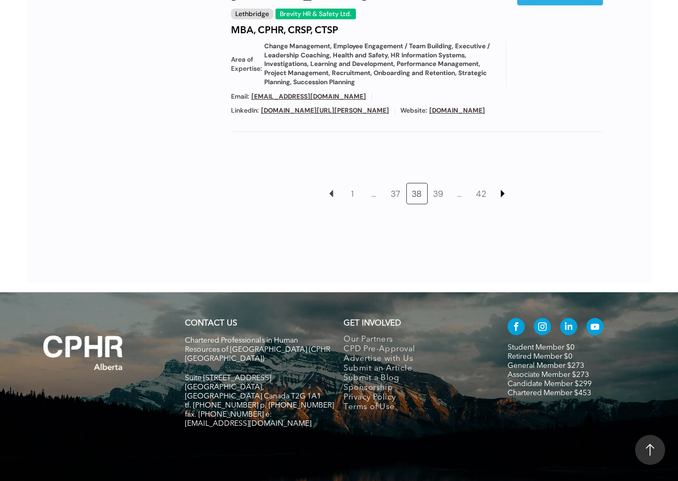
click at [503, 183] on link at bounding box center [503, 193] width 20 height 20
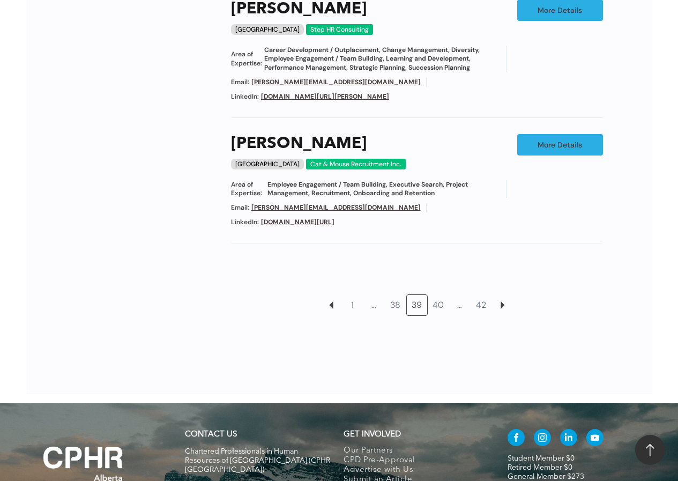
scroll to position [1151, 0]
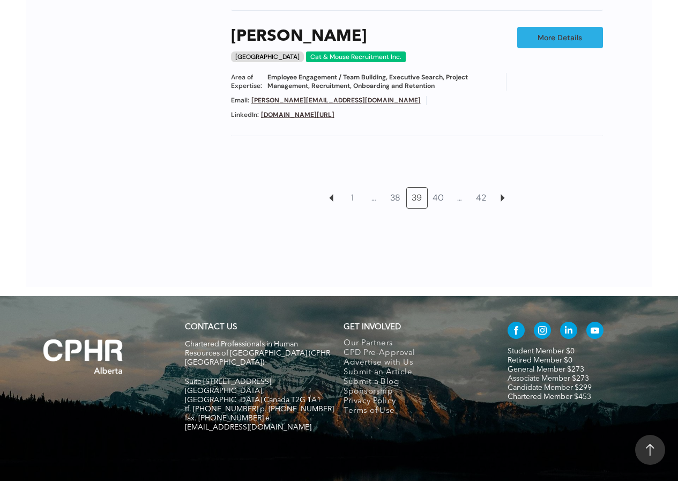
click at [498, 222] on div at bounding box center [339, 254] width 549 height 65
click at [503, 188] on link at bounding box center [503, 198] width 20 height 20
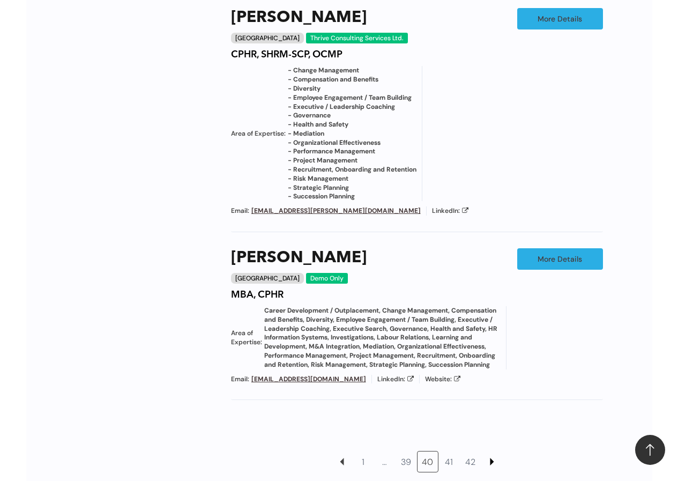
scroll to position [1336, 0]
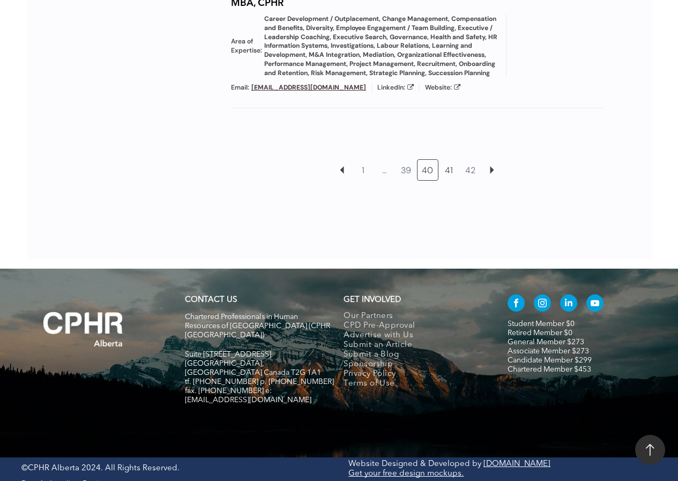
click at [453, 171] on link "41" at bounding box center [449, 170] width 20 height 20
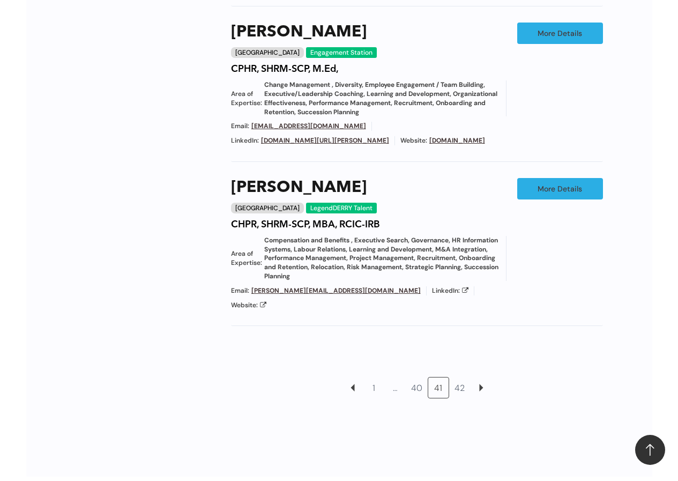
scroll to position [1238, 0]
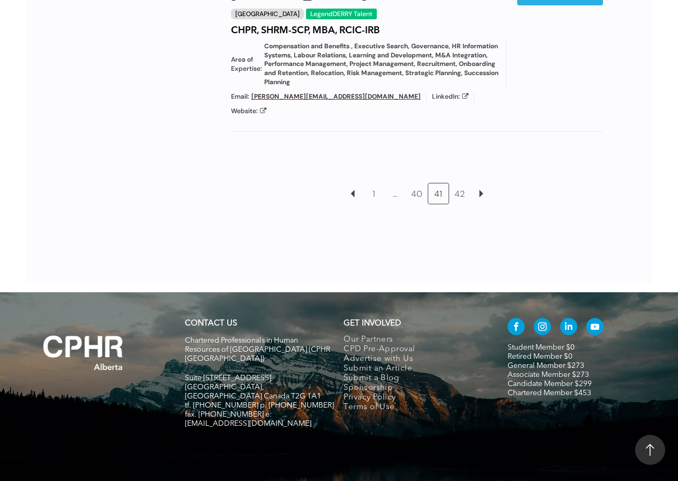
click at [483, 227] on div at bounding box center [339, 250] width 549 height 65
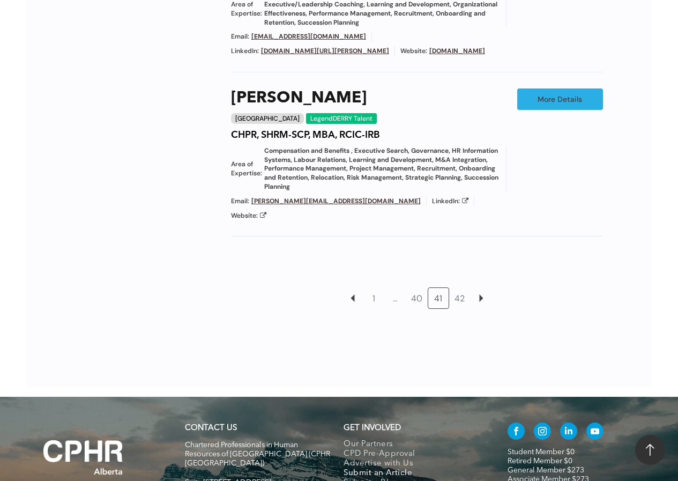
scroll to position [1131, 0]
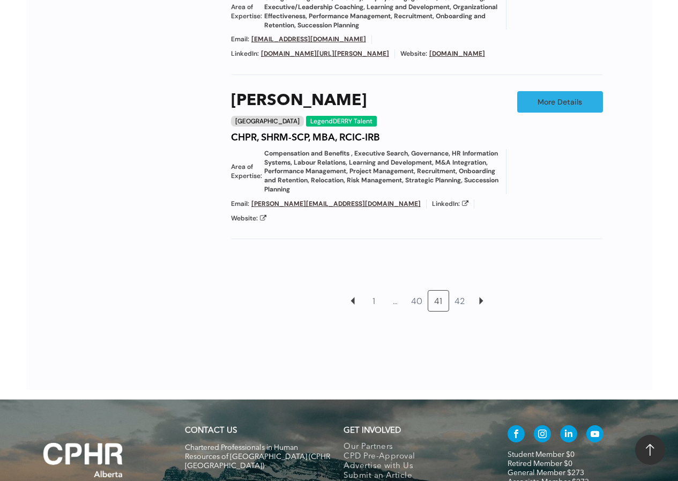
drag, startPoint x: 537, startPoint y: 351, endPoint x: 505, endPoint y: 326, distance: 40.9
click at [537, 351] on div at bounding box center [339, 357] width 549 height 65
click at [458, 291] on link "42" at bounding box center [460, 301] width 20 height 20
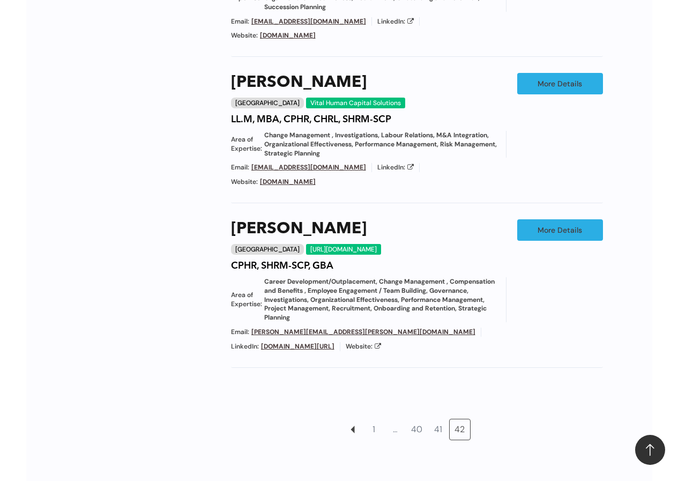
scroll to position [1280, 0]
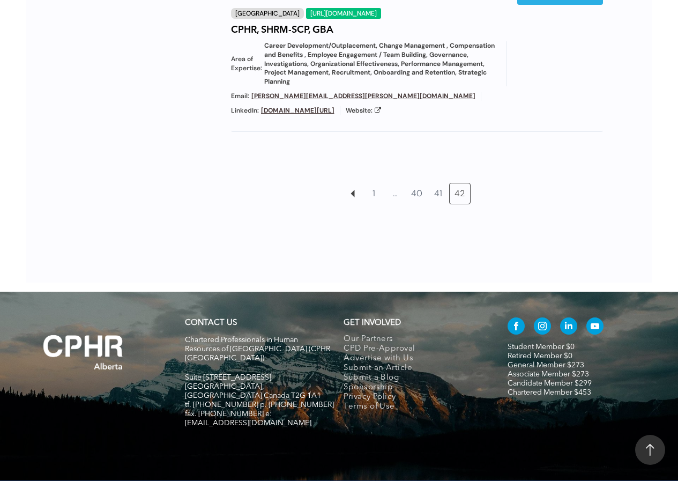
click at [521, 238] on div at bounding box center [339, 250] width 549 height 65
